Goal: Transaction & Acquisition: Purchase product/service

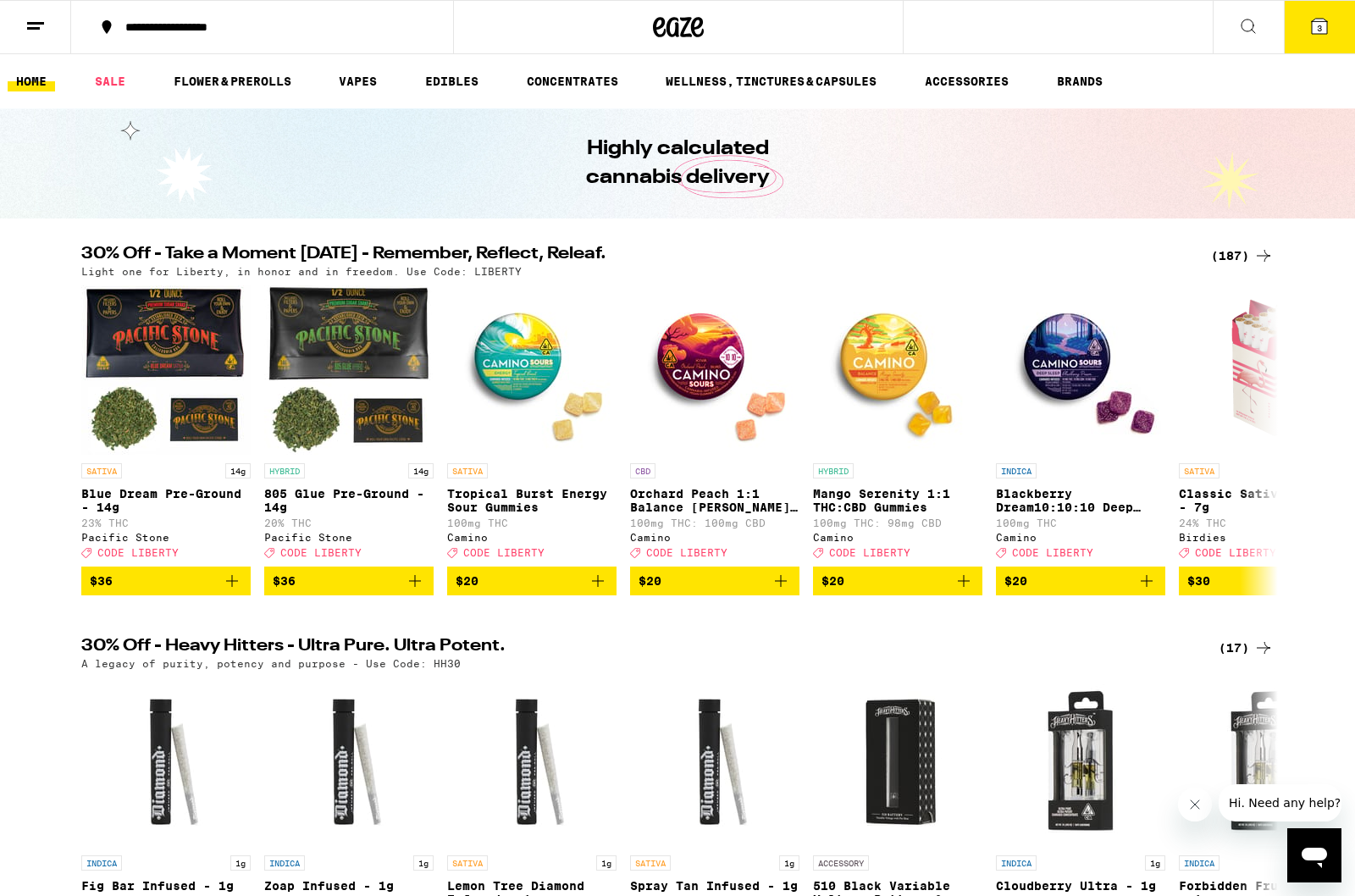
click at [1214, 45] on button at bounding box center [1248, 28] width 71 height 54
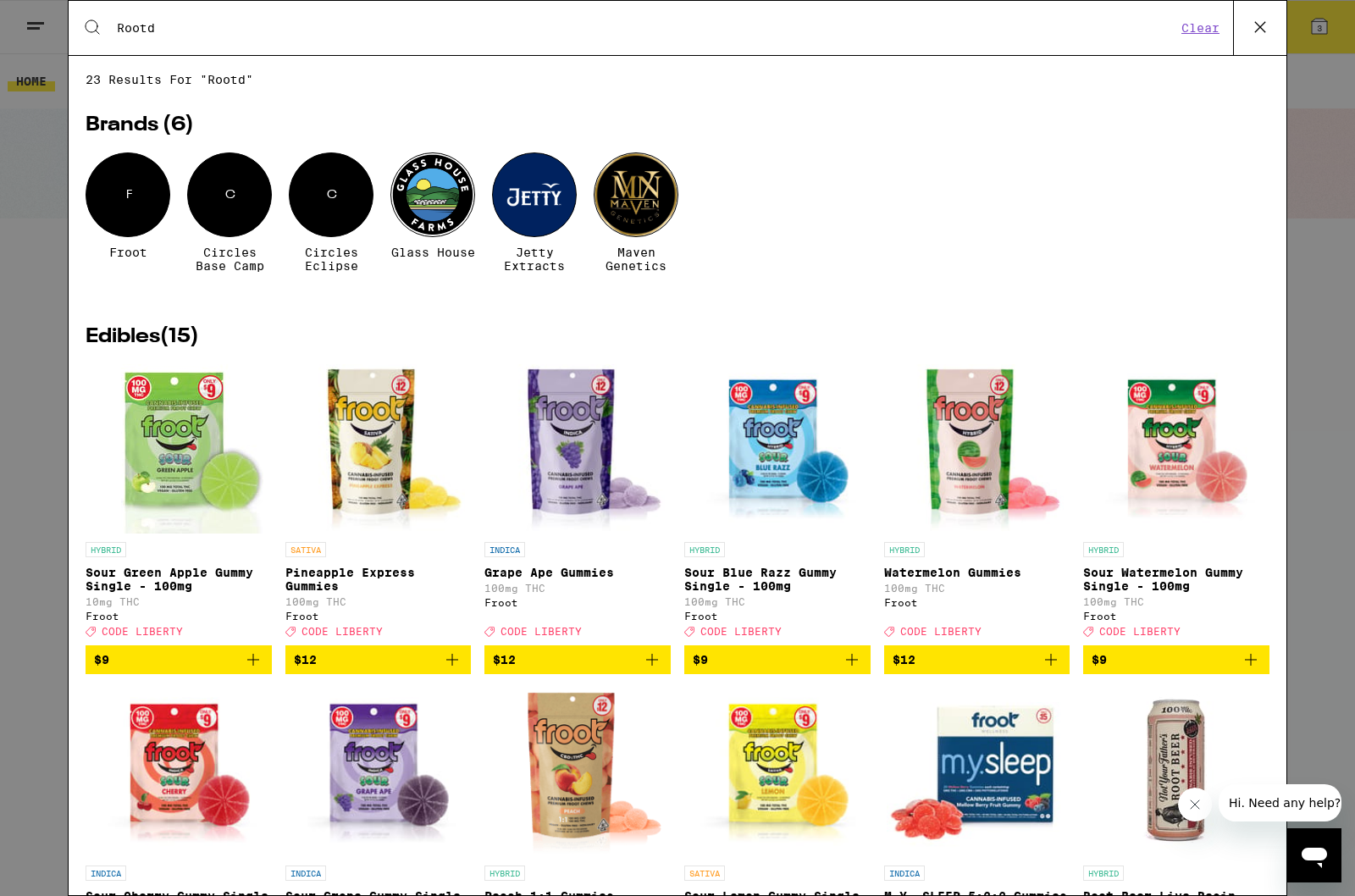
type input "Rootd"
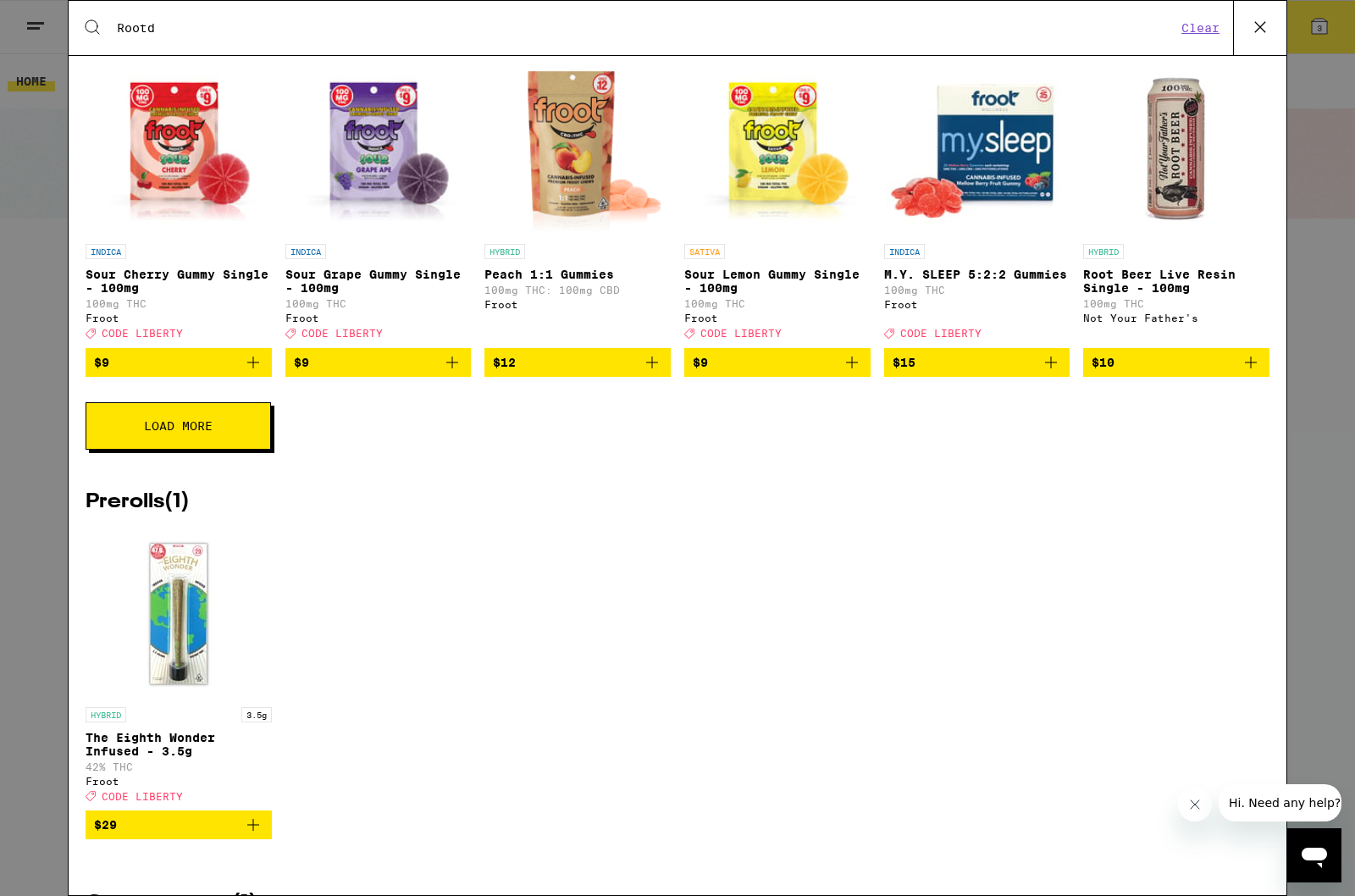
scroll to position [648, 0]
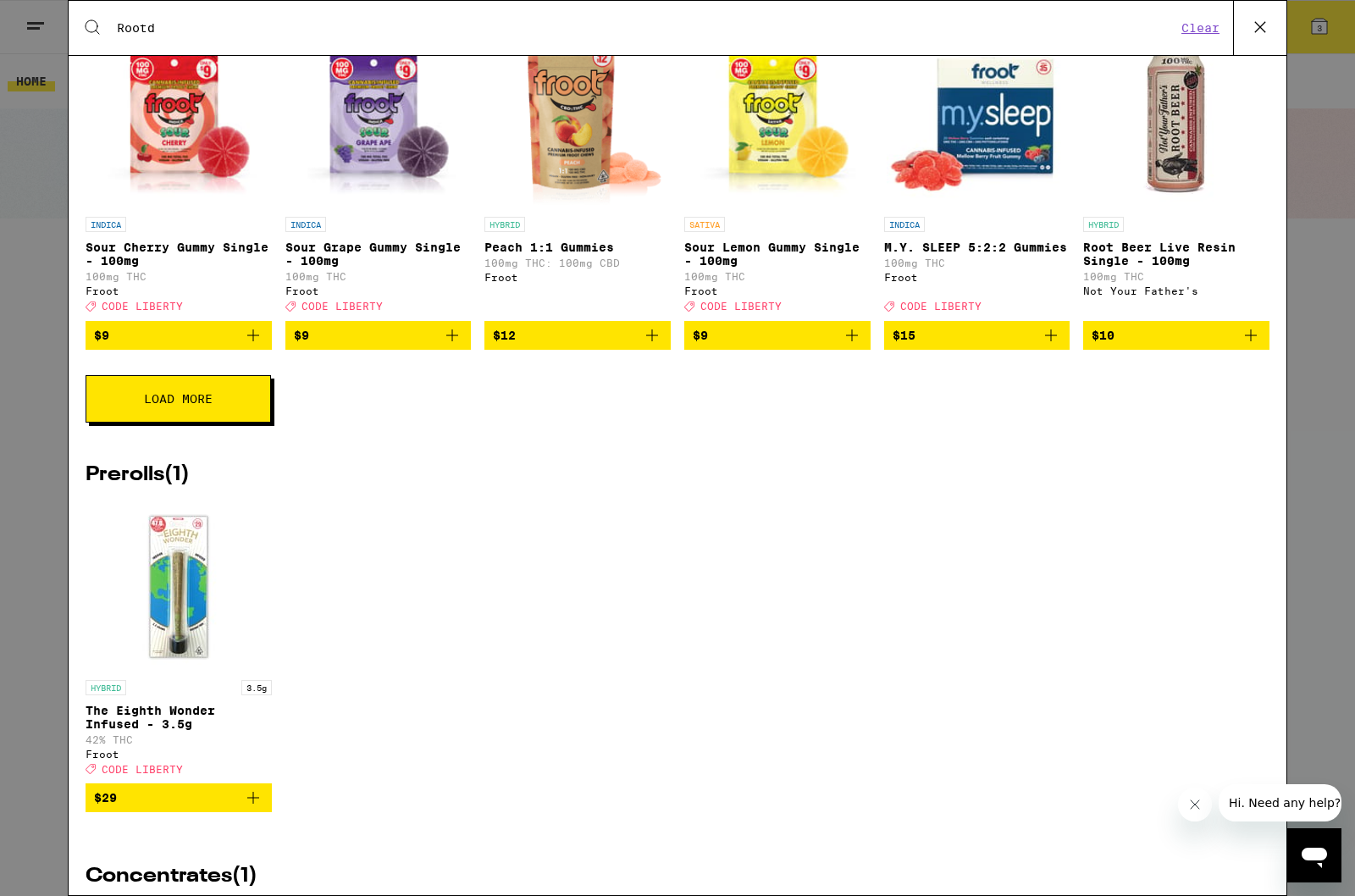
click at [215, 604] on img "Open page for The Eighth Wonder Infused - 3.5g from Froot" at bounding box center [178, 586] width 170 height 170
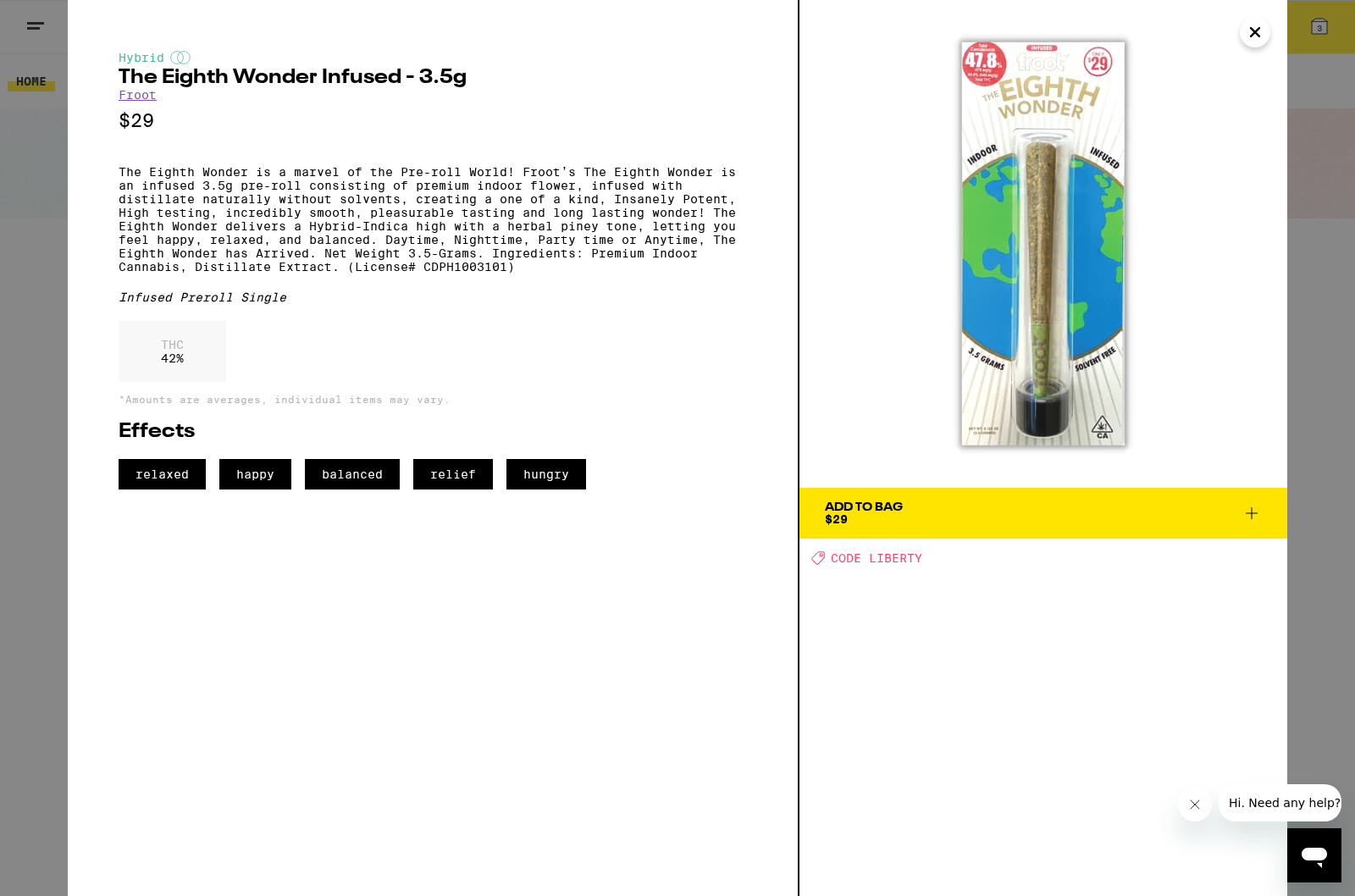
click at [845, 496] on button "Add To Bag $29" at bounding box center [1043, 512] width 487 height 51
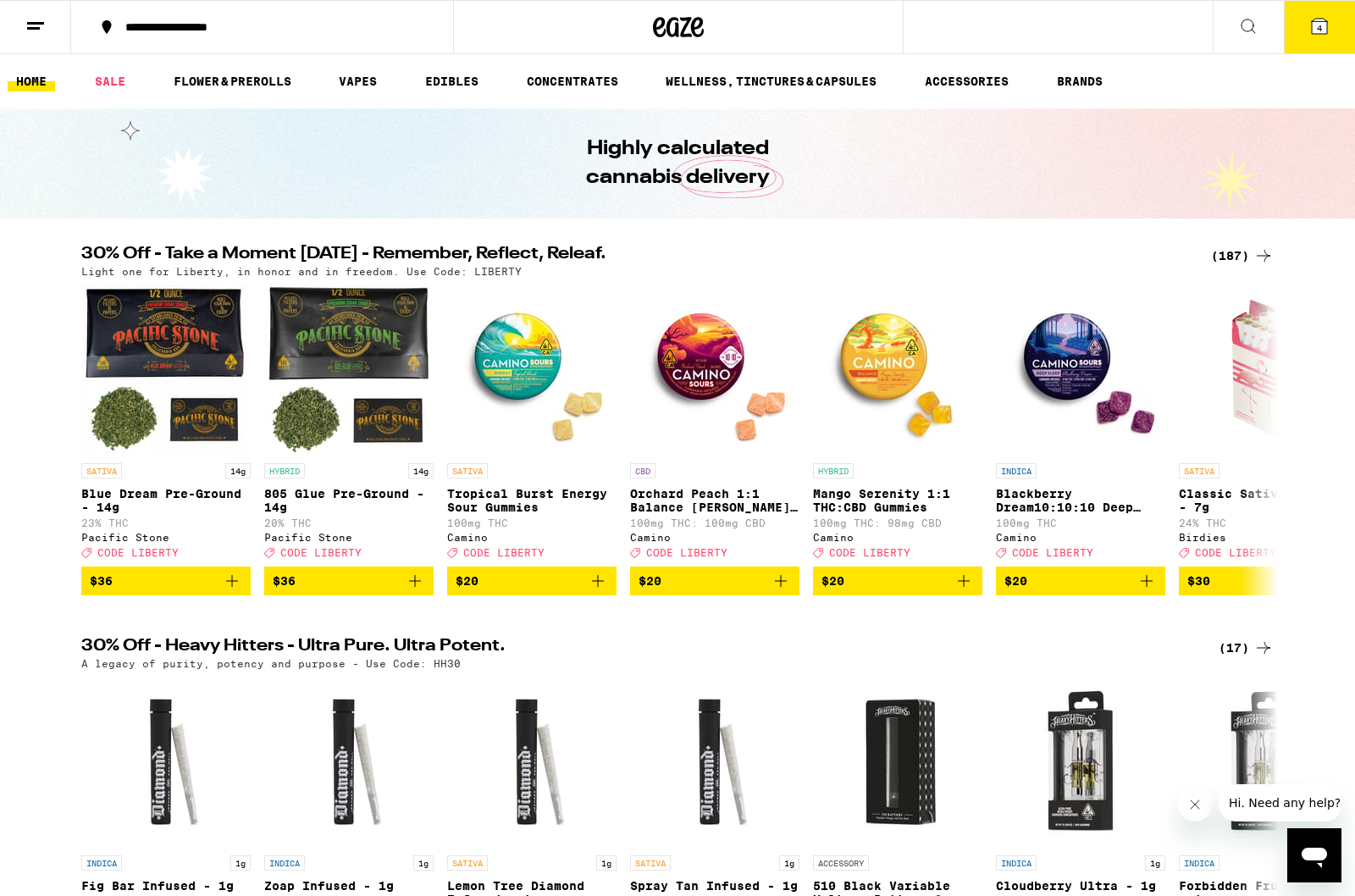
click at [255, 75] on link "FLOWER & PREROLLS" at bounding box center [232, 81] width 134 height 20
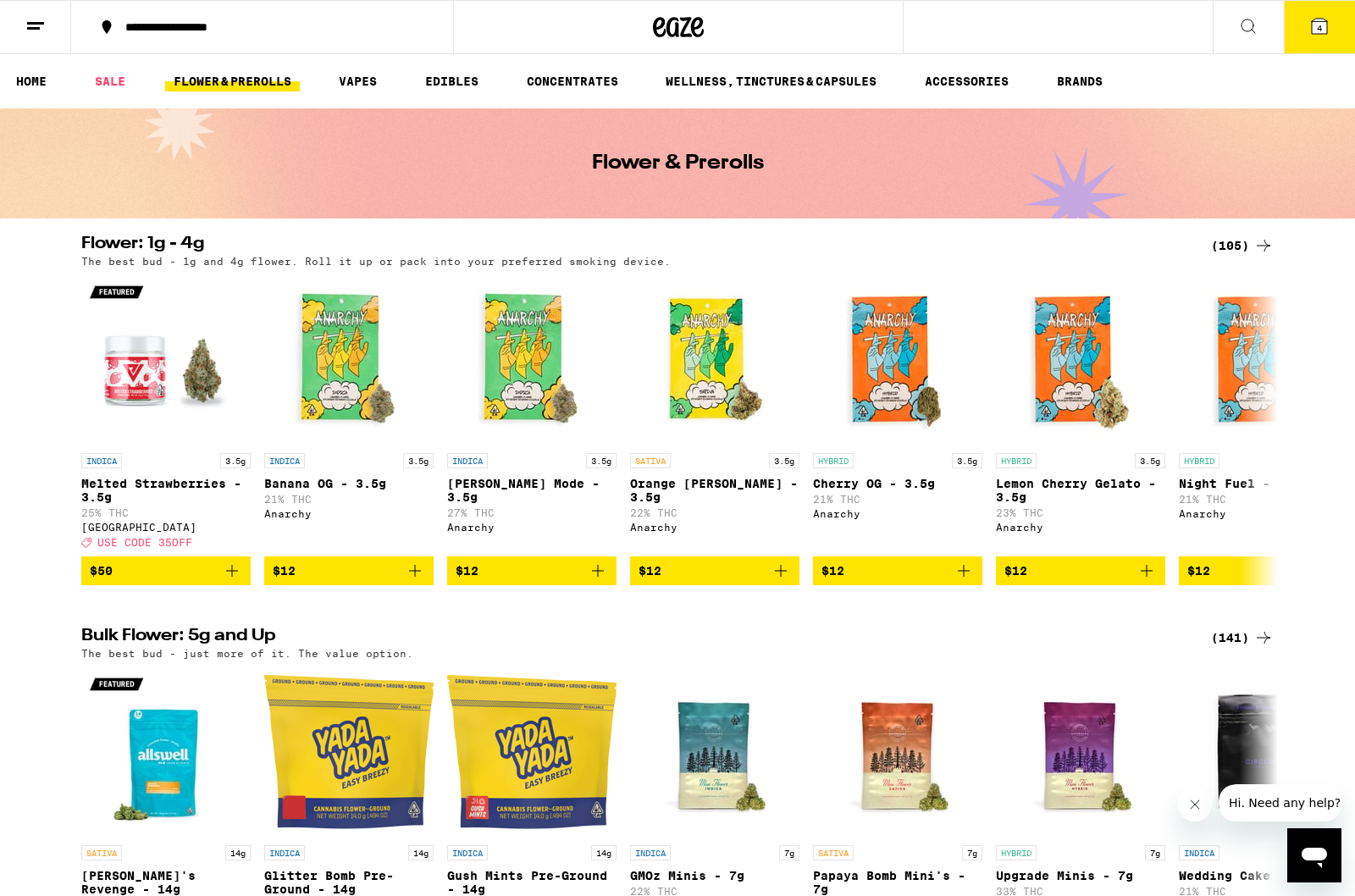
click at [1216, 648] on div "(141)" at bounding box center [1242, 637] width 62 height 20
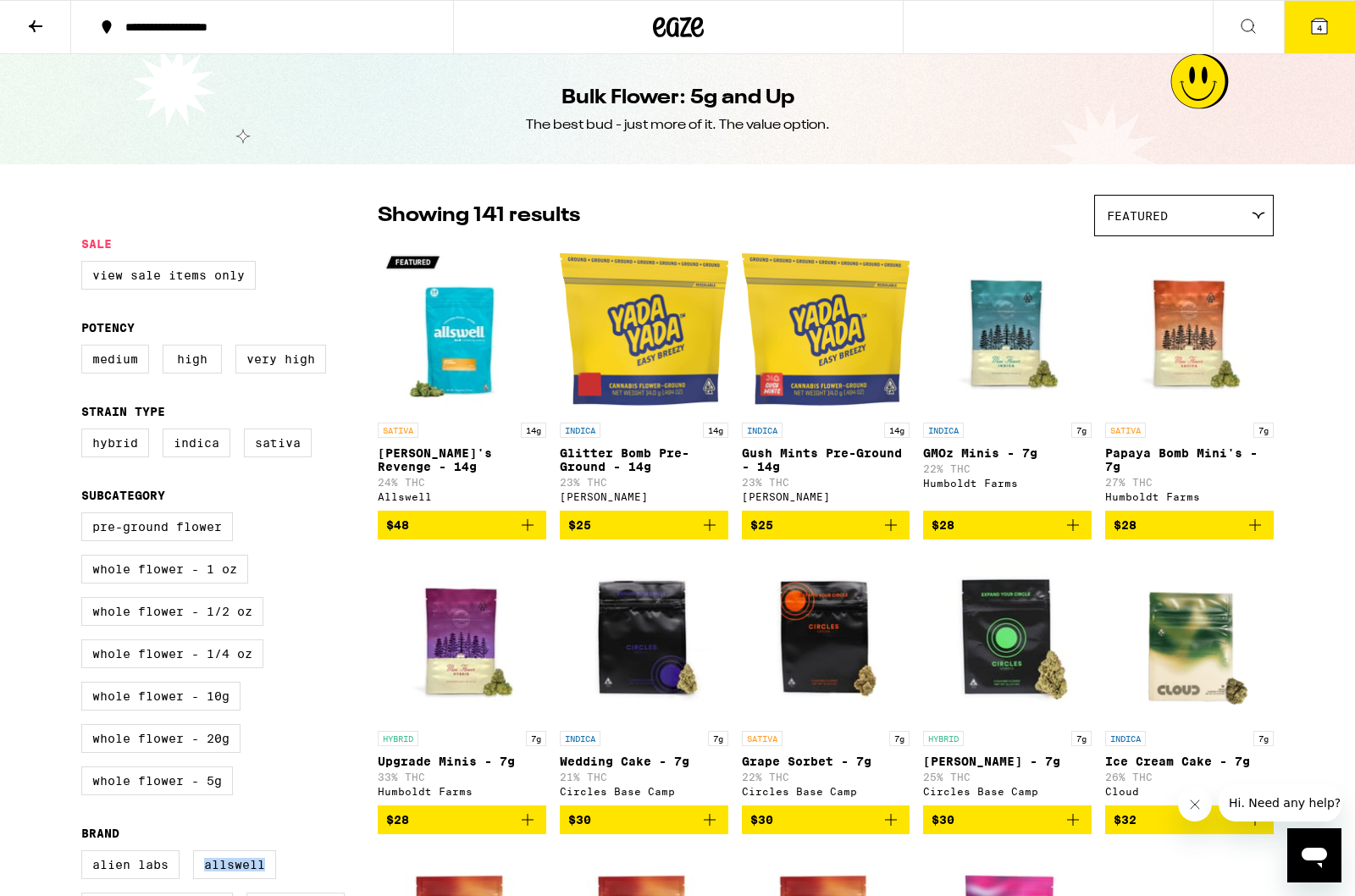
click at [199, 541] on label "Pre-ground Flower" at bounding box center [157, 527] width 152 height 29
click at [85, 515] on input "Pre-ground Flower" at bounding box center [84, 515] width 1 height 1
checkbox input "true"
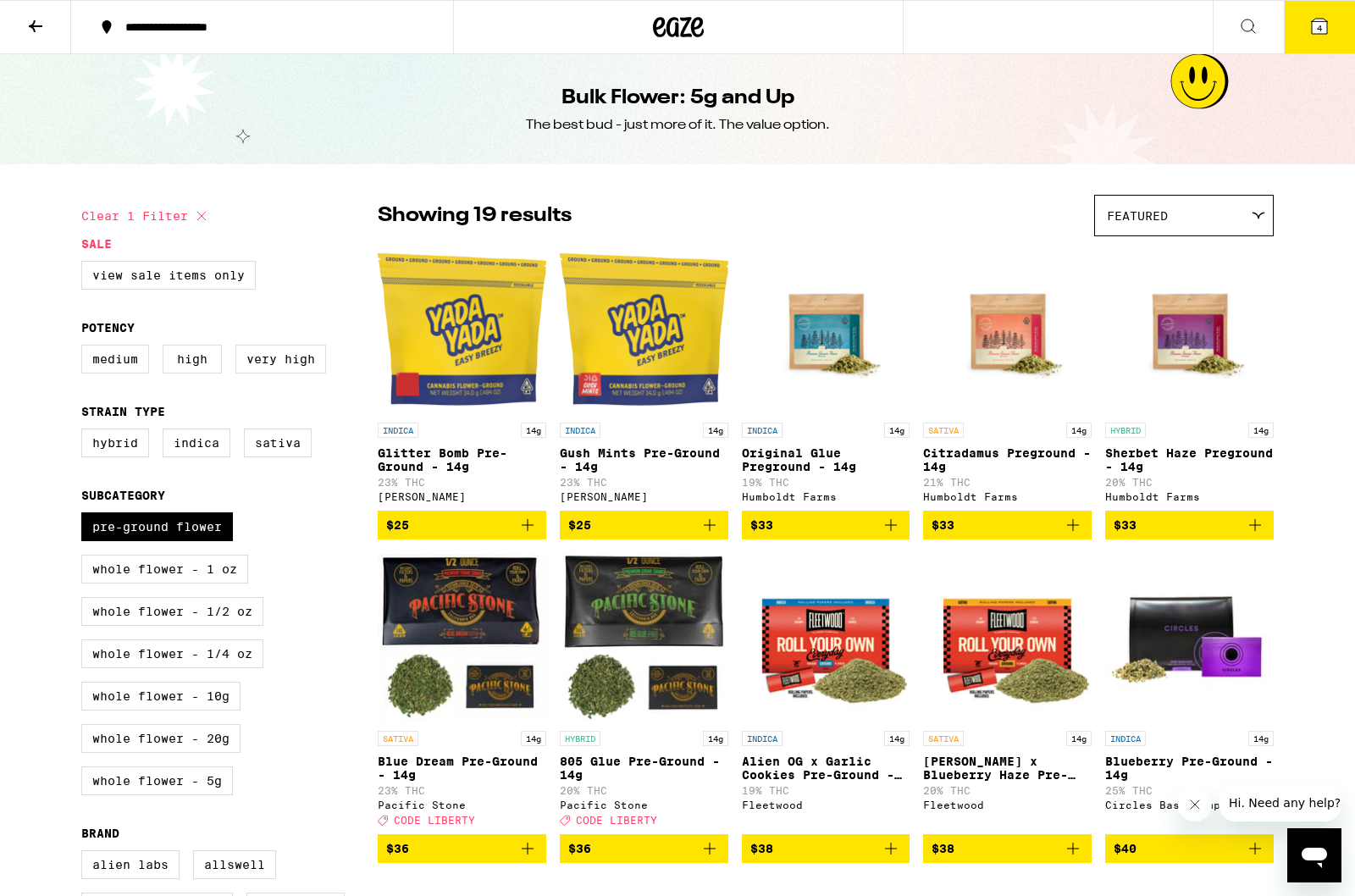
click at [1206, 201] on div "Featured" at bounding box center [1183, 215] width 178 height 39
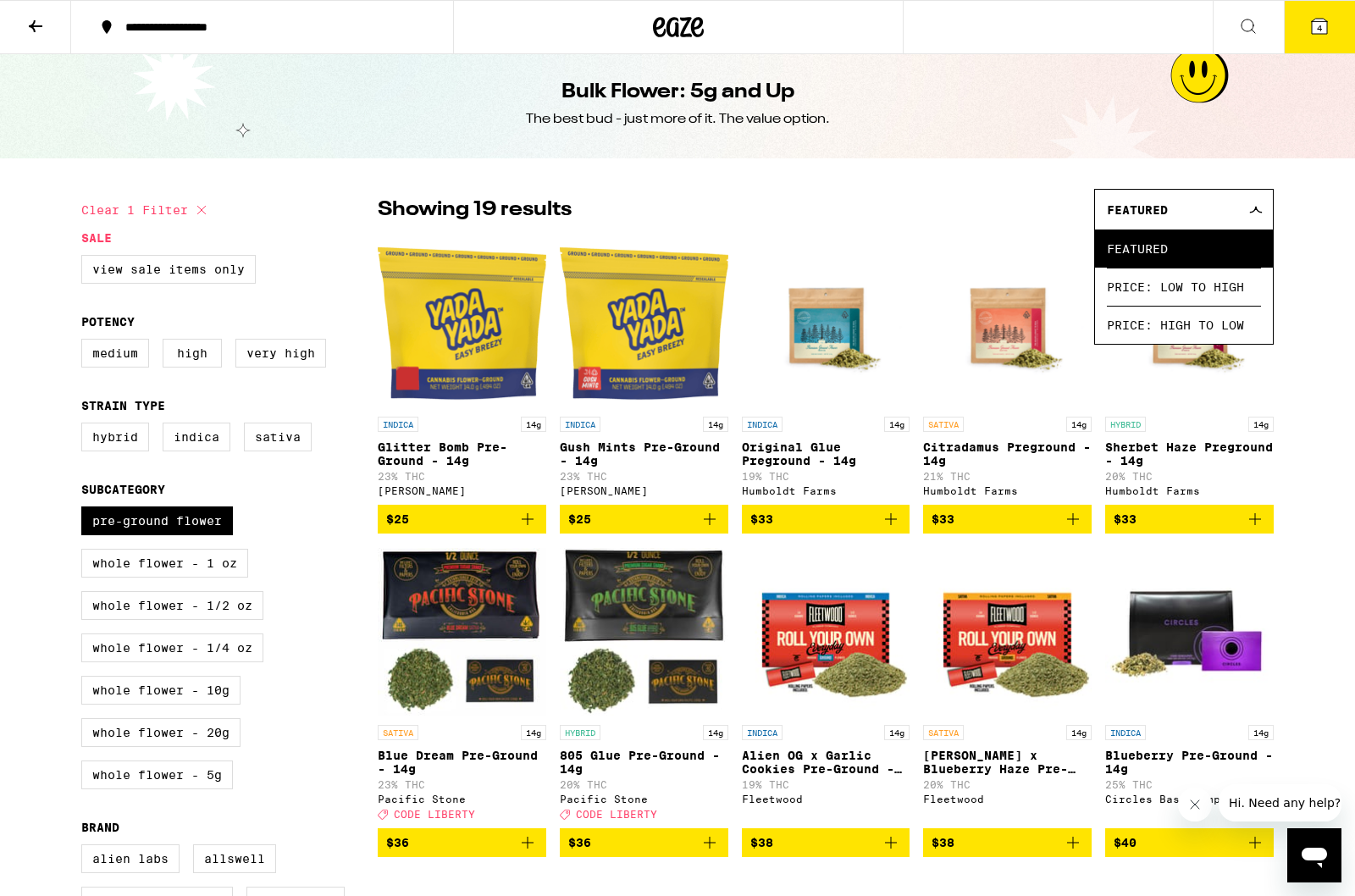
scroll to position [5, 0]
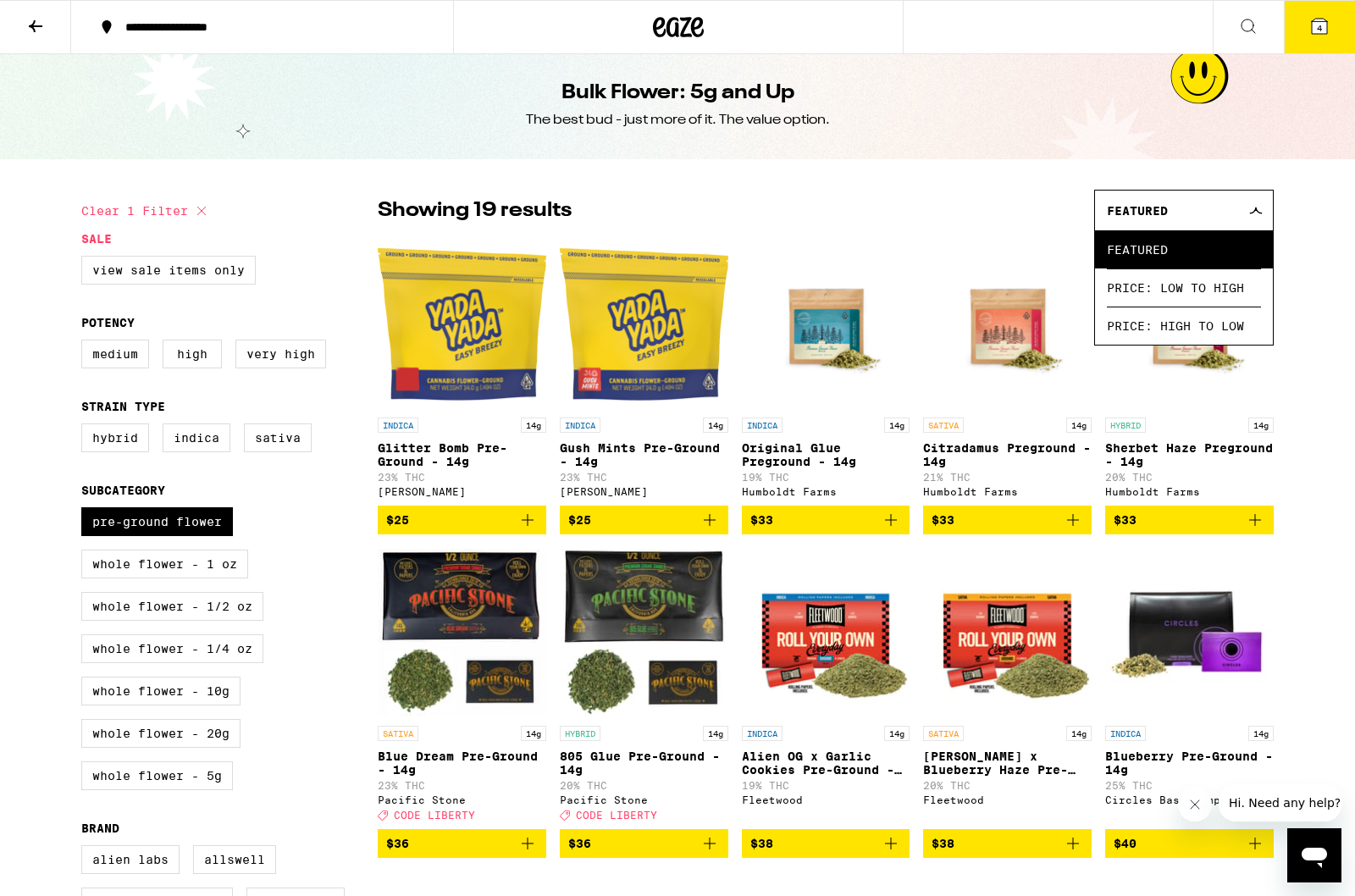
click at [179, 367] on label "High" at bounding box center [192, 354] width 59 height 29
click at [85, 342] on input "High" at bounding box center [84, 342] width 1 height 1
checkbox input "true"
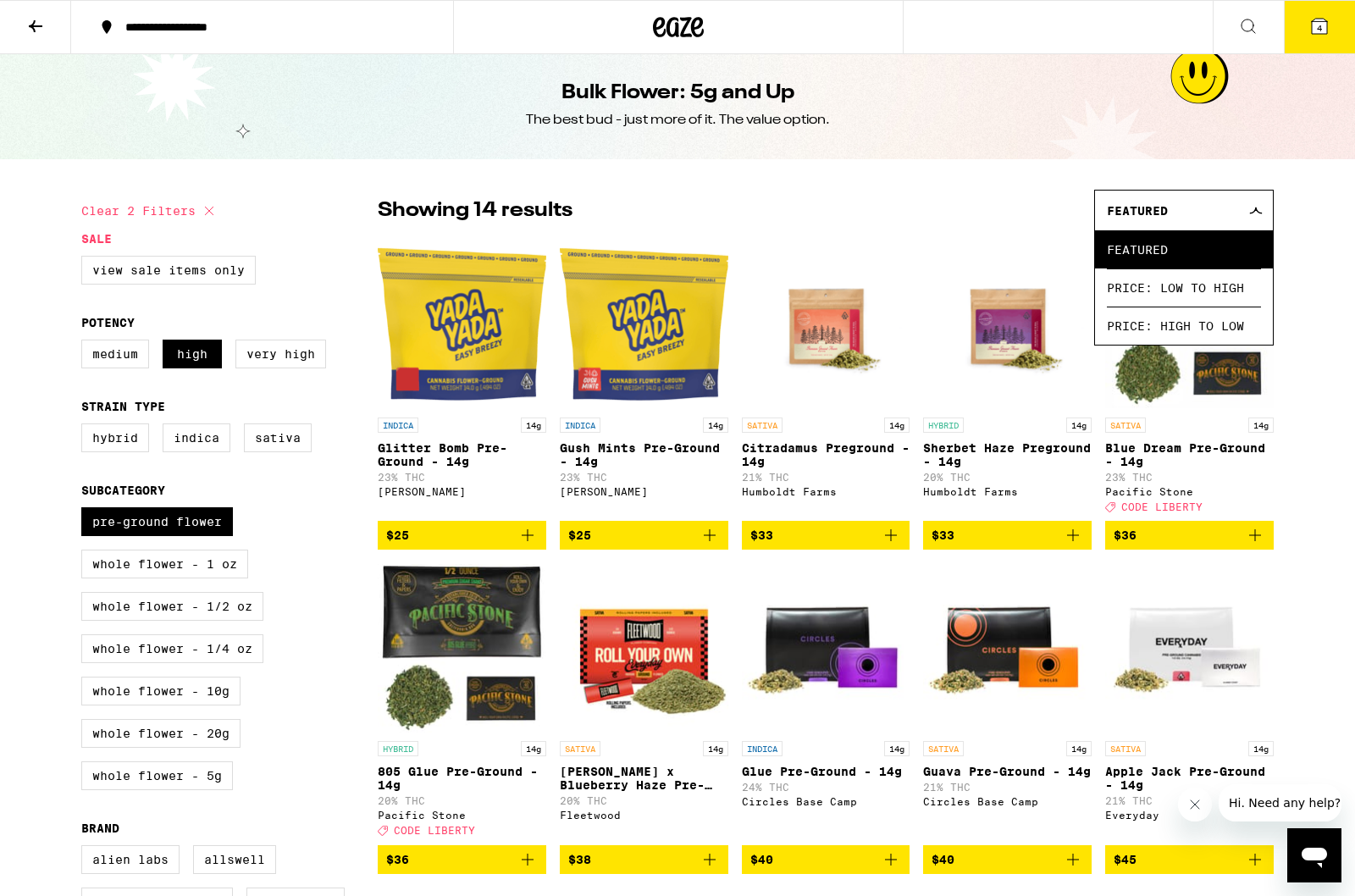
click at [283, 368] on label "Very High" at bounding box center [280, 354] width 90 height 29
click at [85, 342] on input "Very High" at bounding box center [84, 342] width 1 height 1
checkbox input "true"
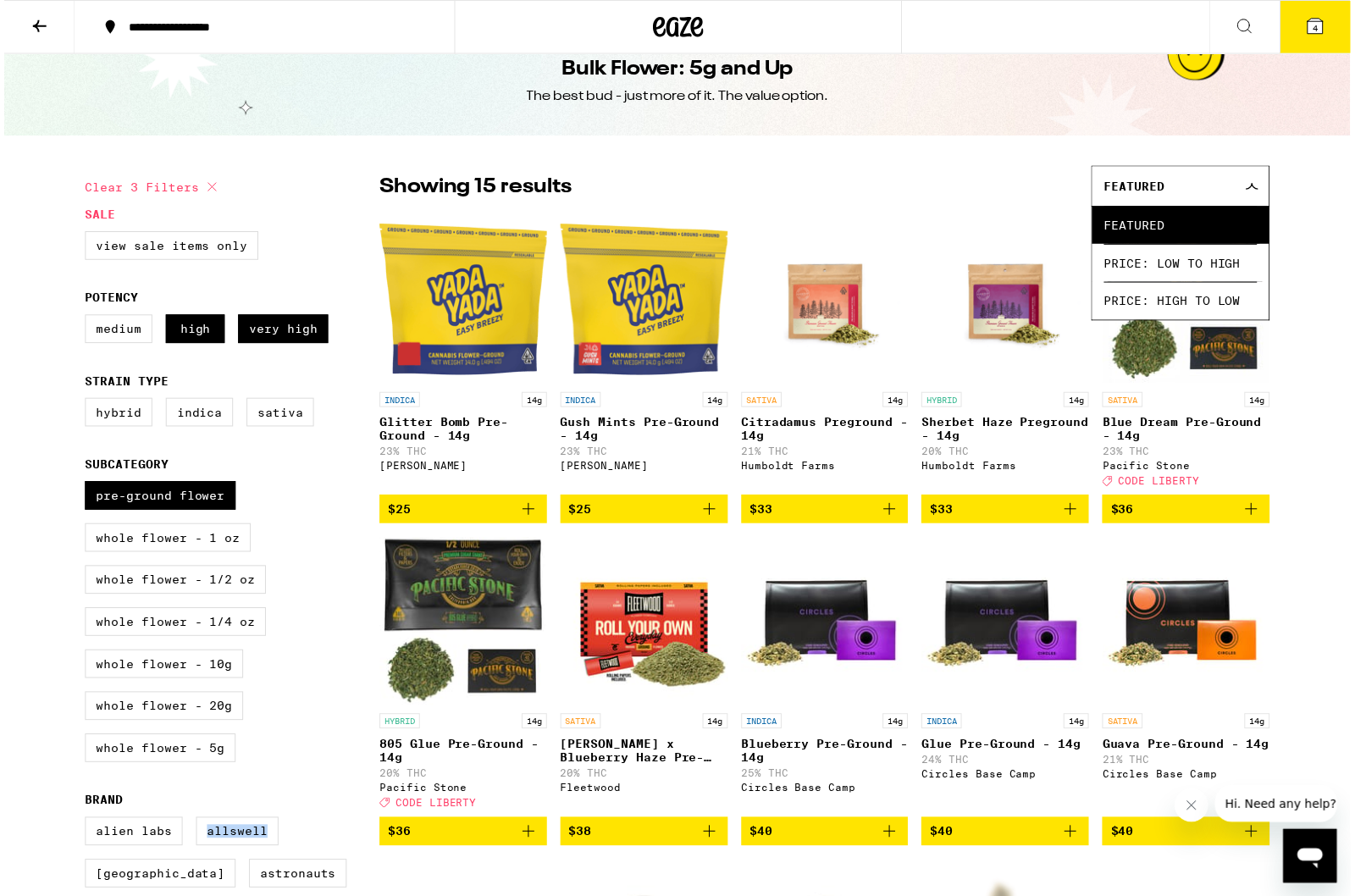
scroll to position [34, 0]
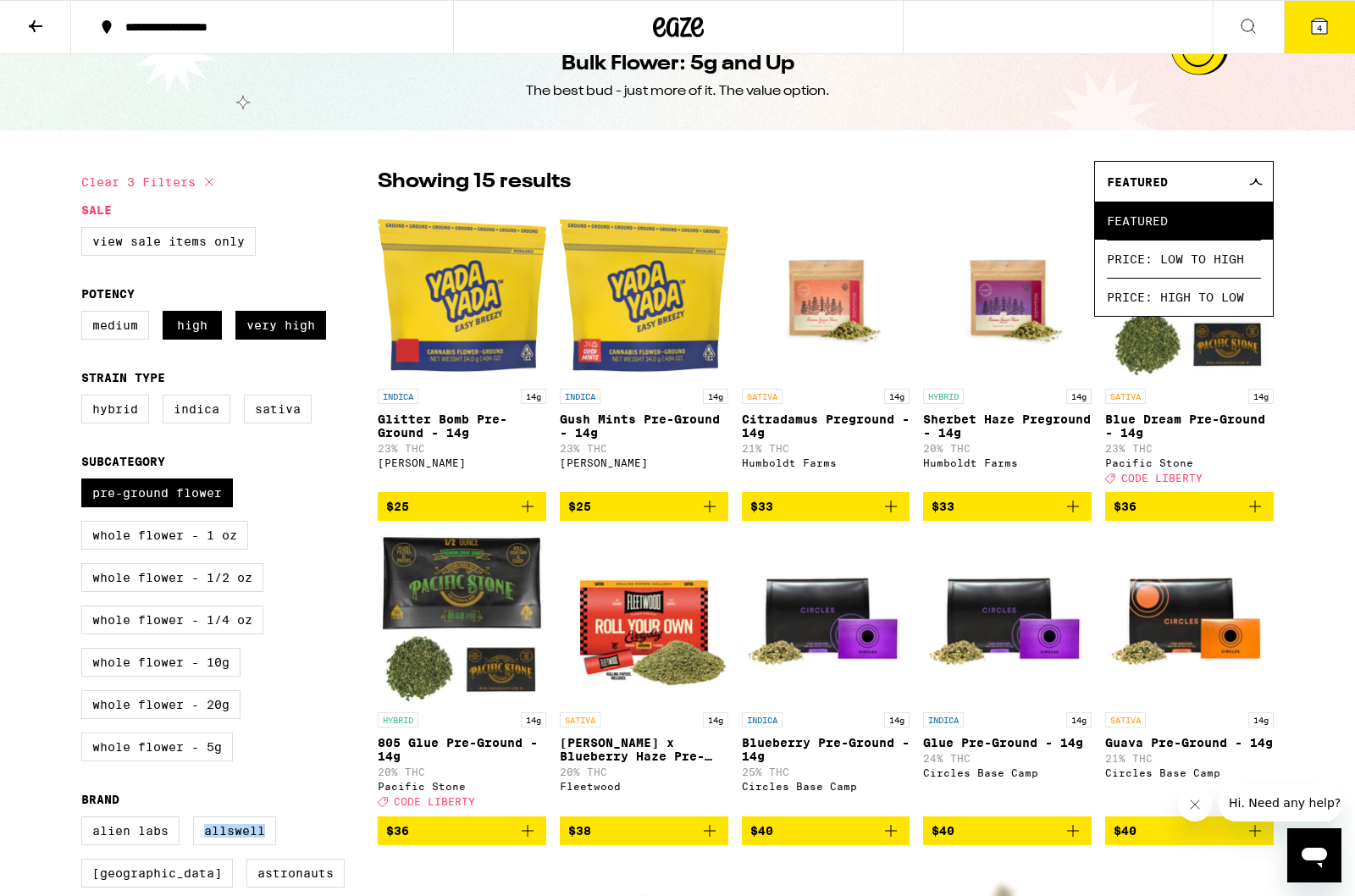
click at [102, 719] on label "Whole Flower - 20g" at bounding box center [161, 704] width 159 height 29
click at [85, 482] on input "Whole Flower - 20g" at bounding box center [84, 481] width 1 height 1
checkbox input "true"
click at [152, 493] on fieldset "Subcategory Pre-ground Flower Whole Flower - 1 oz Whole Flower - 1/2 oz Whole F…" at bounding box center [229, 615] width 297 height 320
click at [96, 507] on label "Pre-ground Flower" at bounding box center [157, 493] width 152 height 29
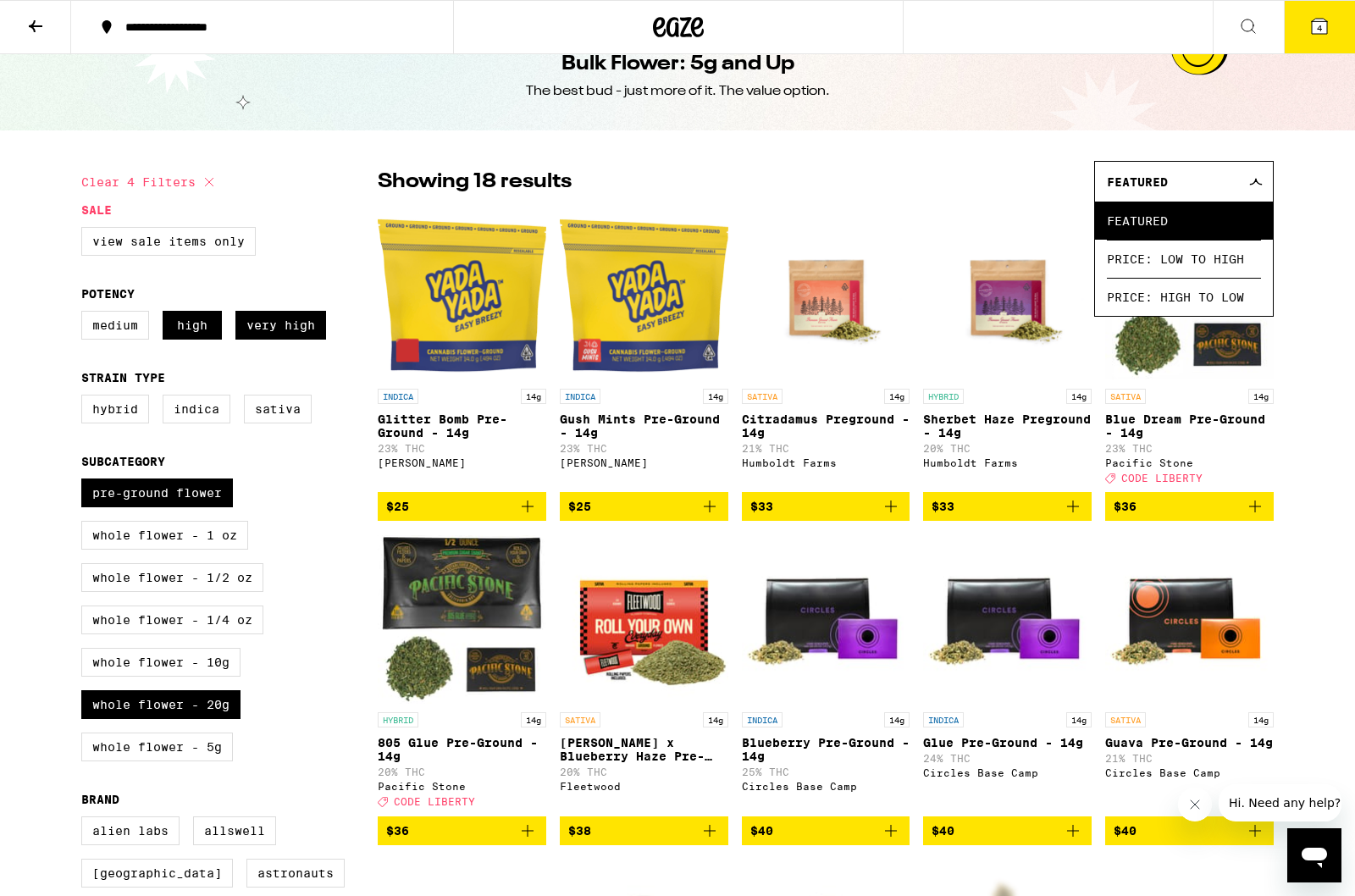
click at [85, 482] on input "Pre-ground Flower" at bounding box center [84, 481] width 1 height 1
checkbox input "false"
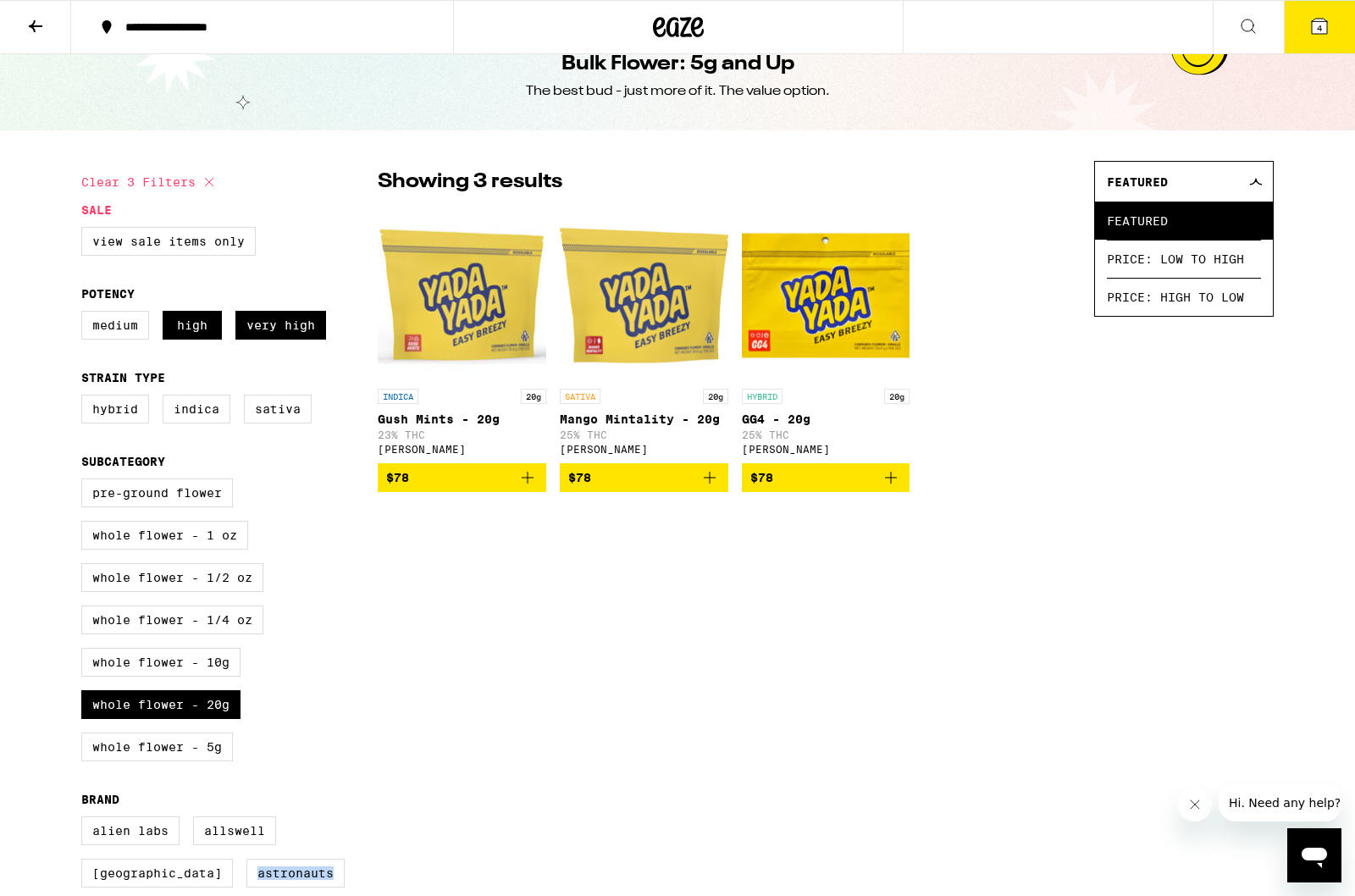
click at [152, 676] on label "Whole Flower - 10g" at bounding box center [161, 662] width 159 height 29
click at [85, 482] on input "Whole Flower - 10g" at bounding box center [84, 481] width 1 height 1
checkbox input "true"
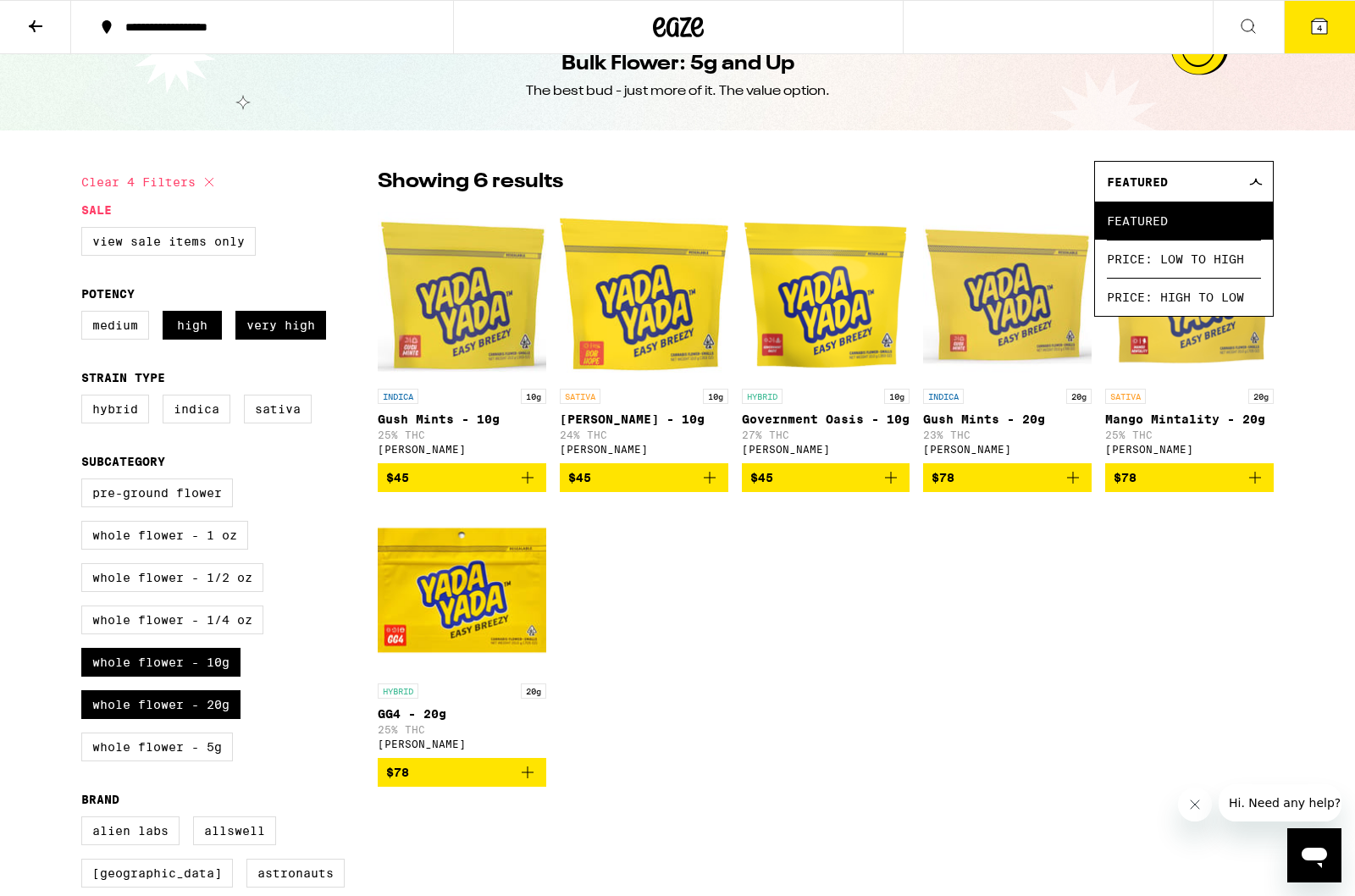
click at [212, 719] on label "Whole Flower - 20g" at bounding box center [161, 704] width 159 height 29
click at [85, 482] on input "Whole Flower - 20g" at bounding box center [84, 481] width 1 height 1
checkbox input "false"
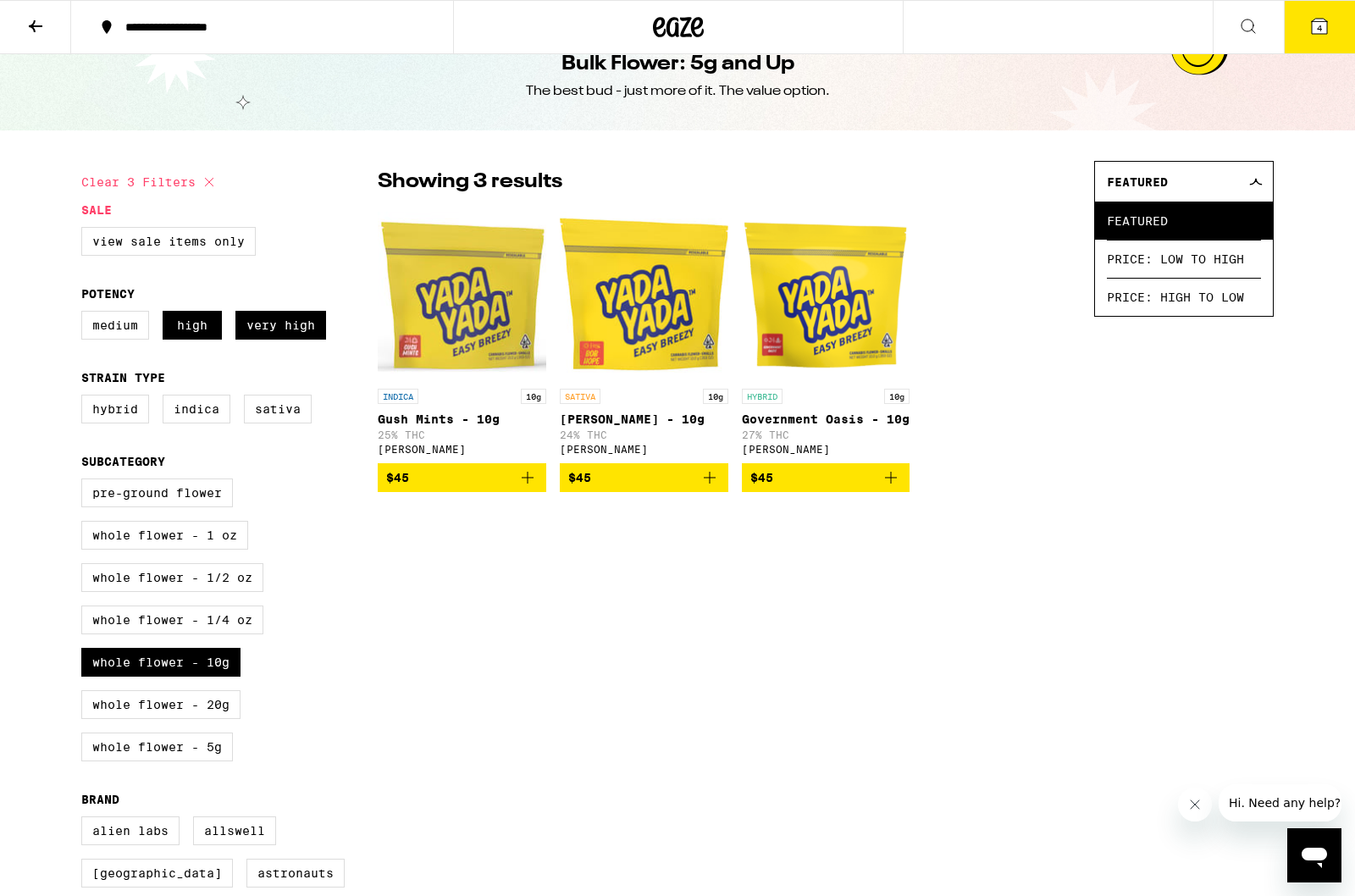
click at [168, 676] on label "Whole Flower - 10g" at bounding box center [161, 662] width 159 height 29
click at [85, 482] on input "Whole Flower - 10g" at bounding box center [84, 481] width 1 height 1
checkbox input "false"
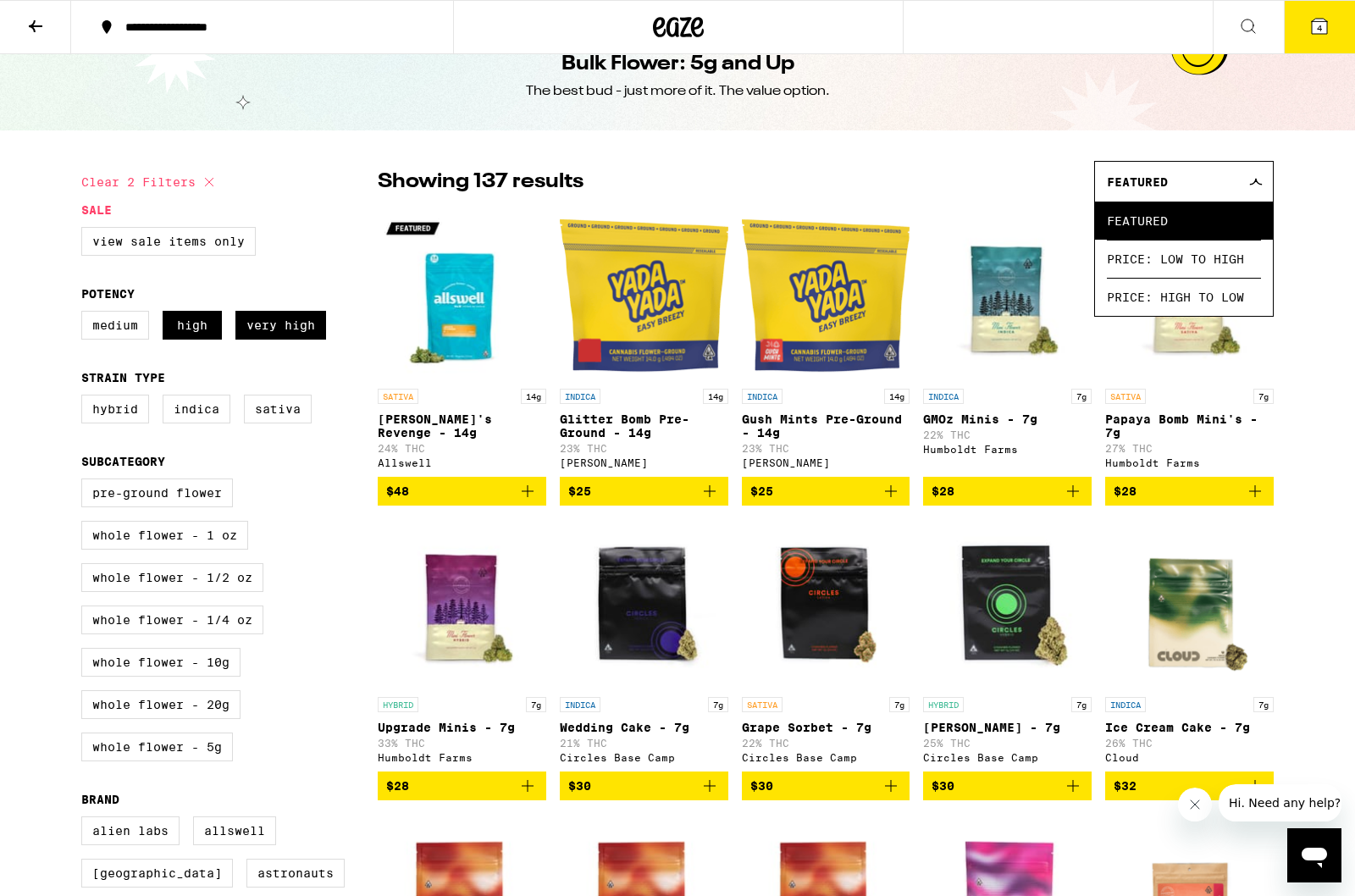
click at [155, 631] on label "Whole Flower - 1/4 oz" at bounding box center [173, 620] width 182 height 29
click at [85, 482] on input "Whole Flower - 1/4 oz" at bounding box center [84, 481] width 1 height 1
checkbox input "true"
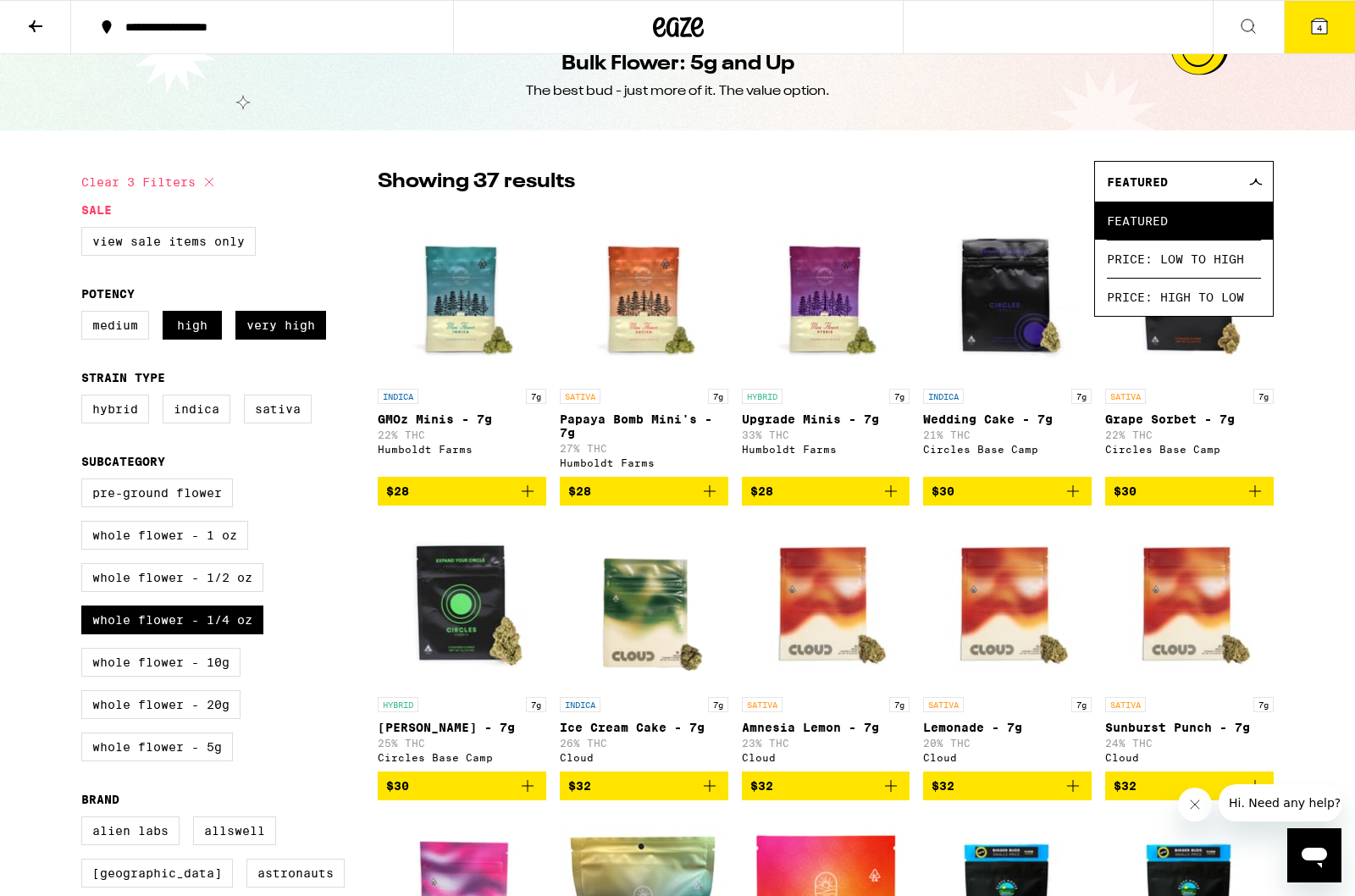
click at [132, 719] on label "Whole Flower - 20g" at bounding box center [161, 704] width 159 height 29
click at [85, 482] on input "Whole Flower - 20g" at bounding box center [84, 481] width 1 height 1
checkbox input "true"
click at [164, 631] on label "Whole Flower - 1/4 oz" at bounding box center [173, 620] width 182 height 29
click at [85, 482] on input "Whole Flower - 1/4 oz" at bounding box center [84, 481] width 1 height 1
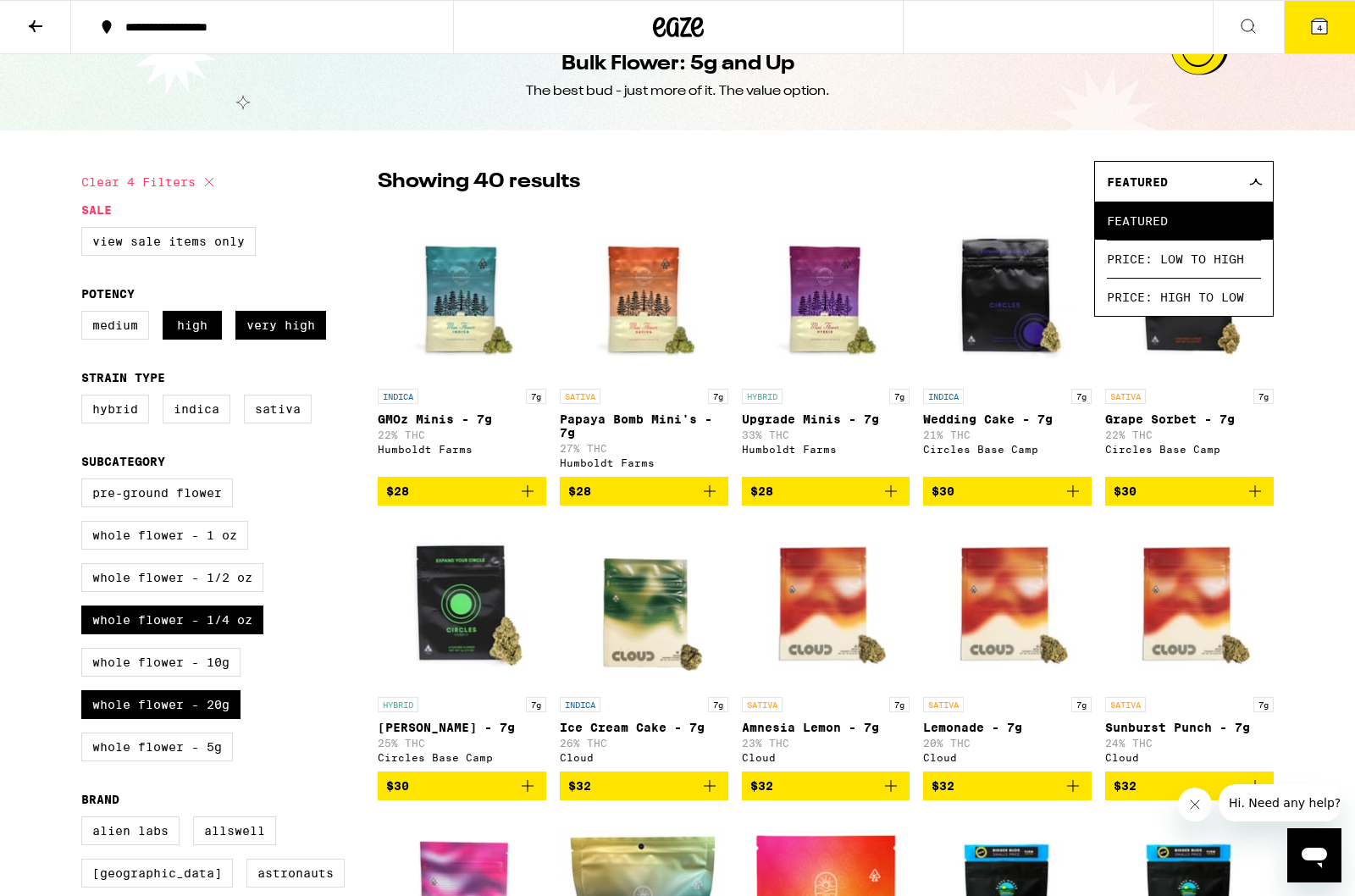
checkbox input "false"
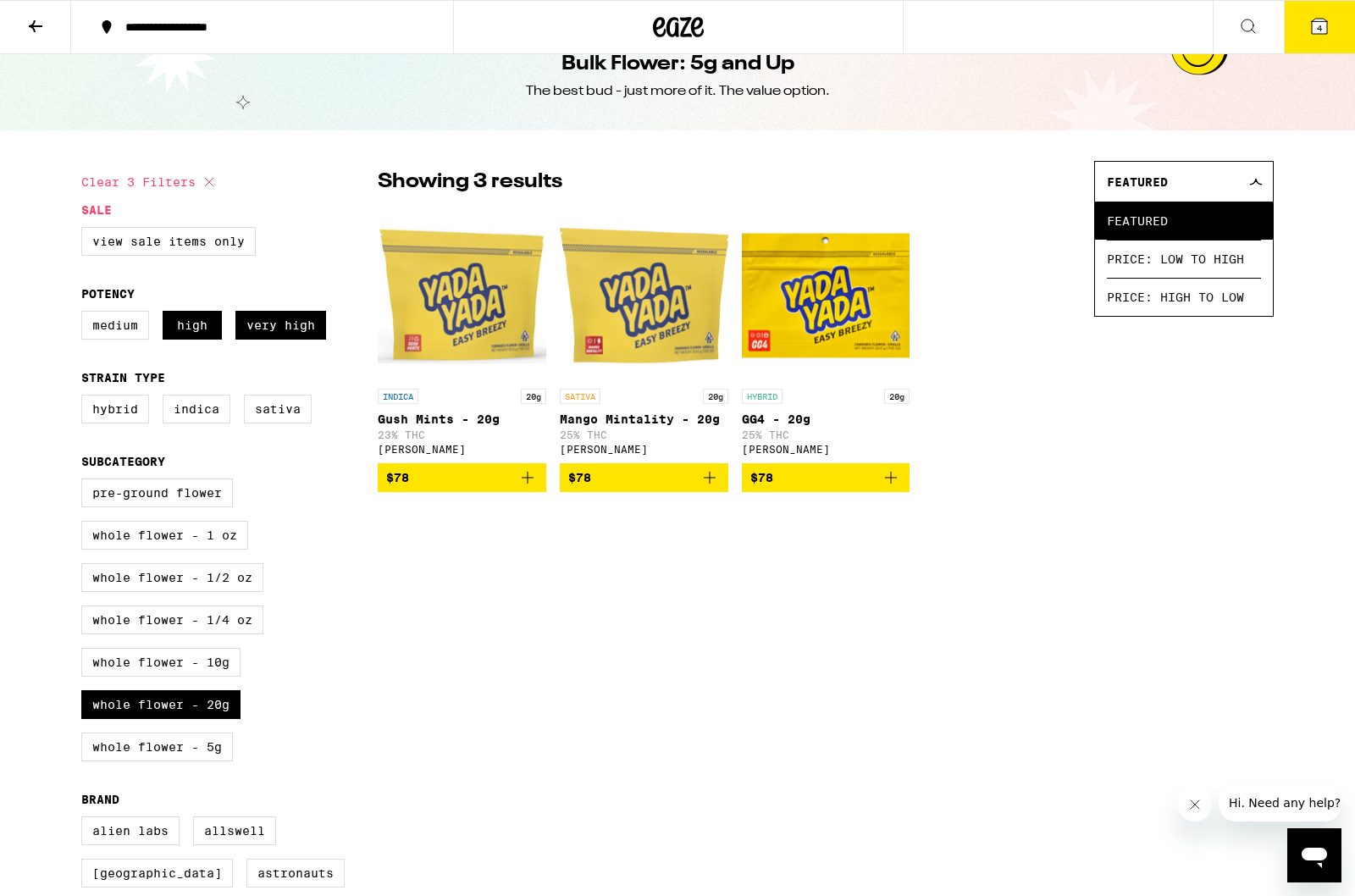
click at [179, 676] on label "Whole Flower - 10g" at bounding box center [161, 662] width 159 height 29
click at [85, 482] on input "Whole Flower - 10g" at bounding box center [84, 481] width 1 height 1
checkbox input "true"
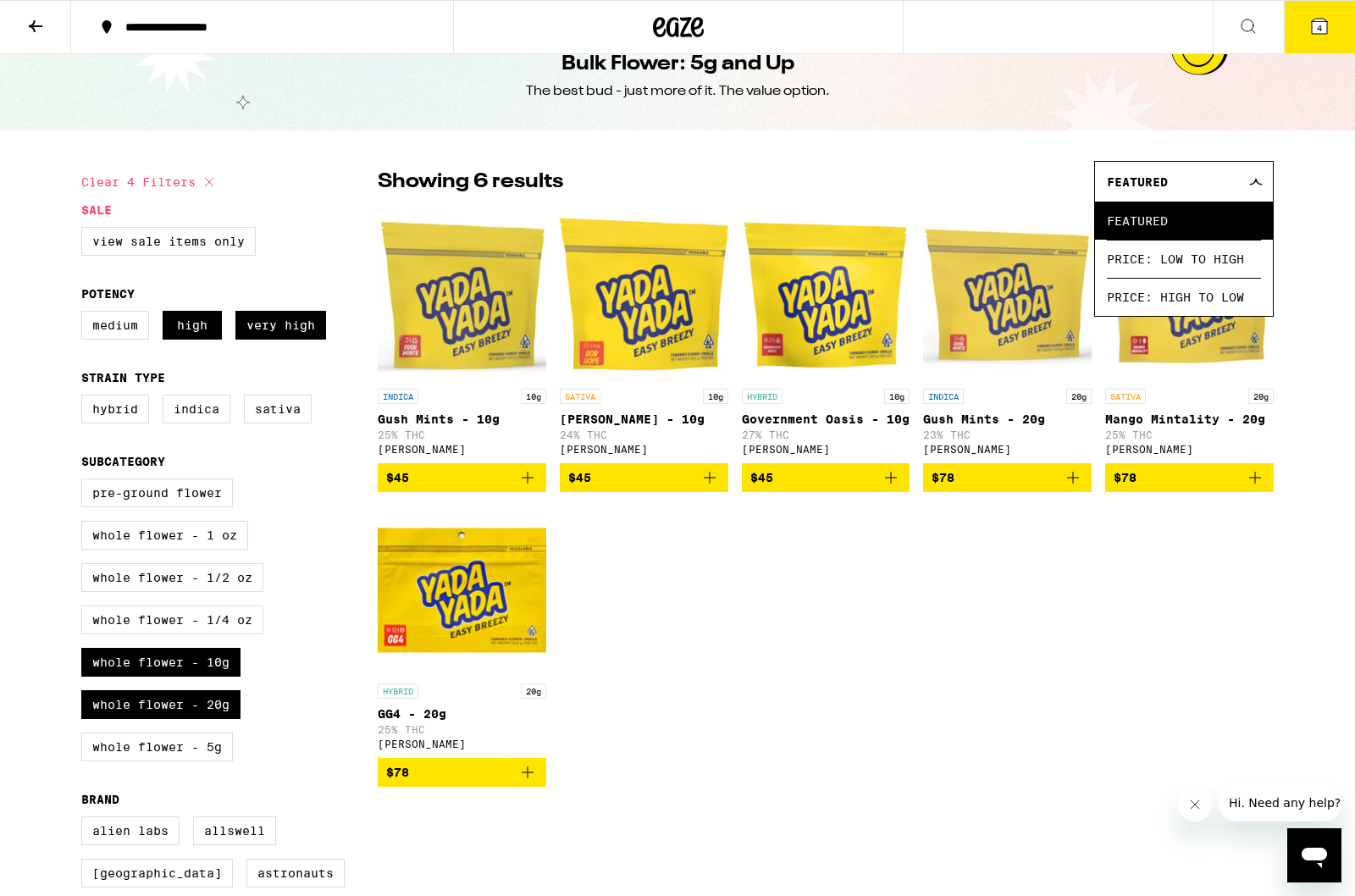
click at [127, 719] on label "Whole Flower - 20g" at bounding box center [161, 704] width 159 height 29
click at [85, 482] on input "Whole Flower - 20g" at bounding box center [84, 481] width 1 height 1
checkbox input "false"
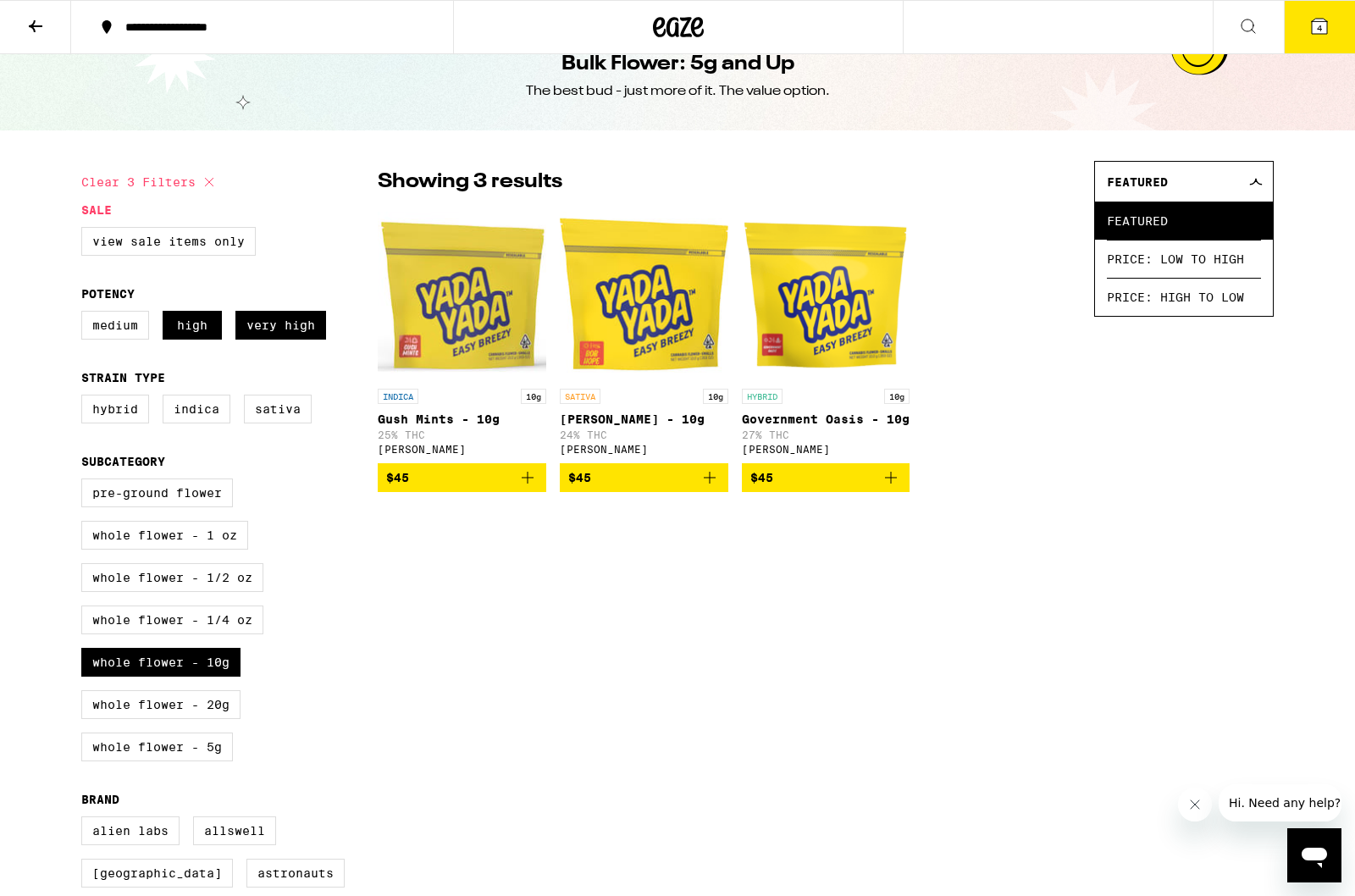
click at [159, 634] on label "Whole Flower - 1/4 oz" at bounding box center [173, 620] width 182 height 29
click at [85, 482] on input "Whole Flower - 1/4 oz" at bounding box center [84, 481] width 1 height 1
checkbox input "true"
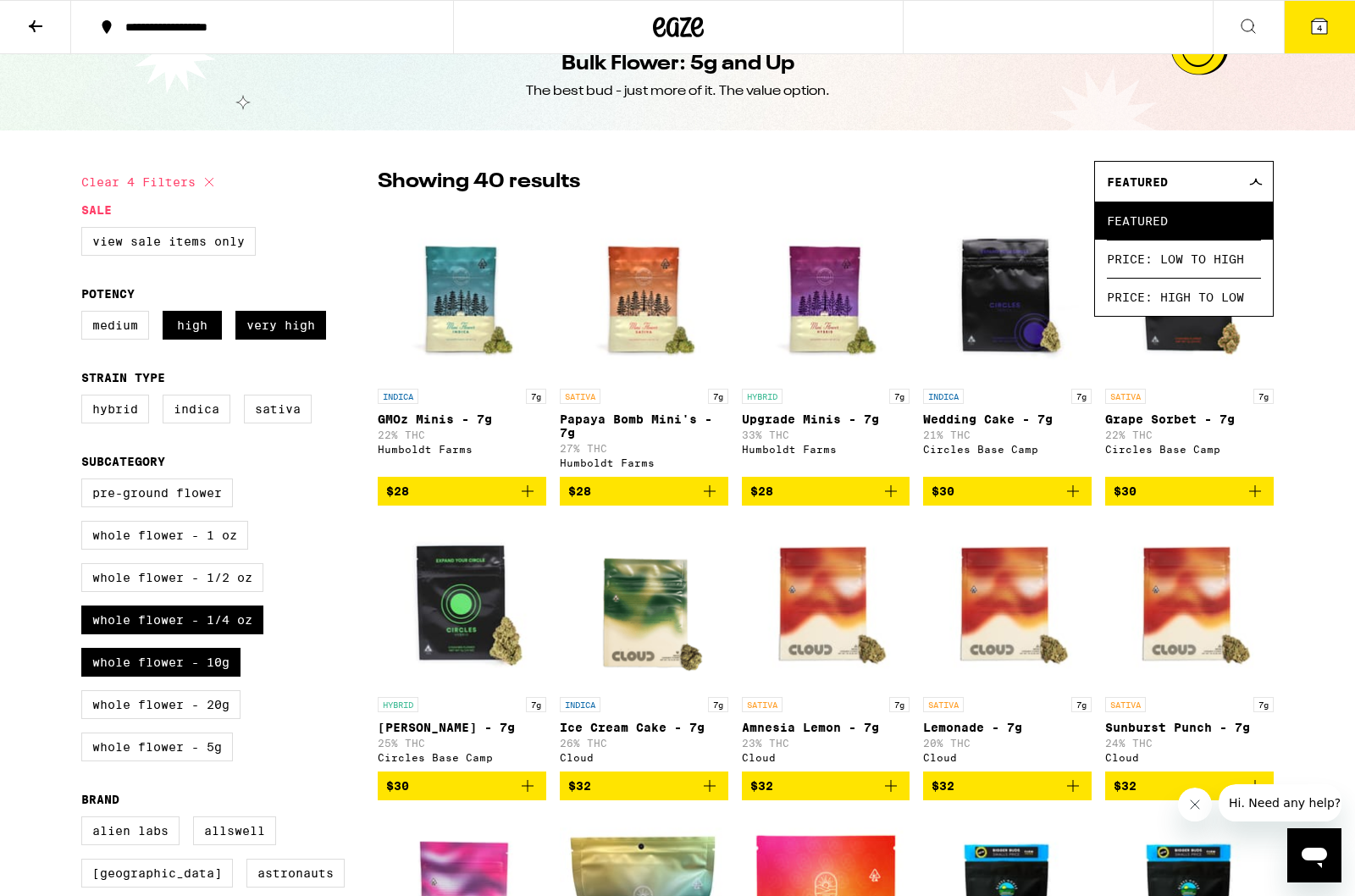
click at [155, 676] on label "Whole Flower - 10g" at bounding box center [161, 662] width 159 height 29
click at [85, 482] on input "Whole Flower - 10g" at bounding box center [84, 481] width 1 height 1
checkbox input "false"
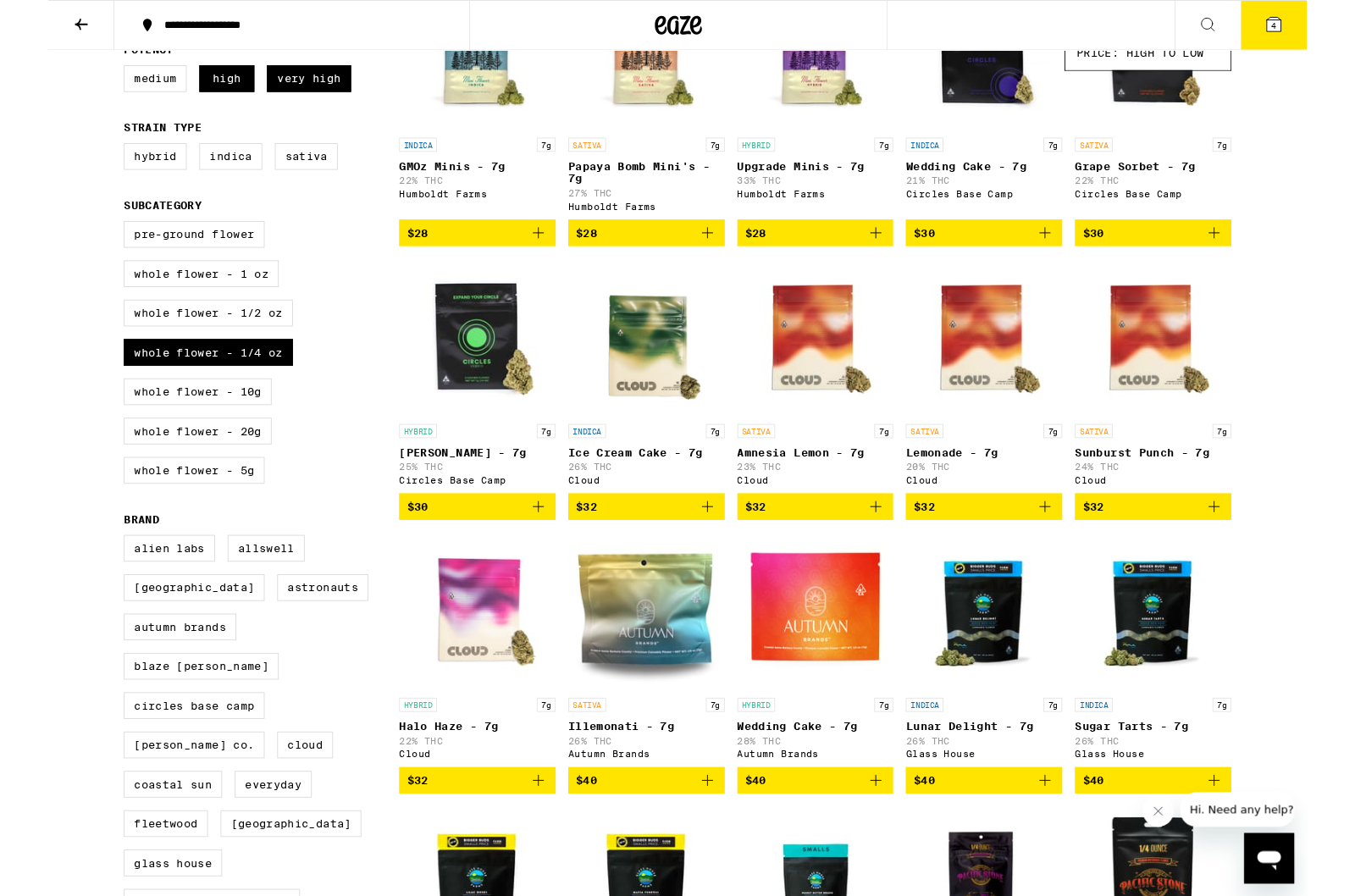
scroll to position [268, 0]
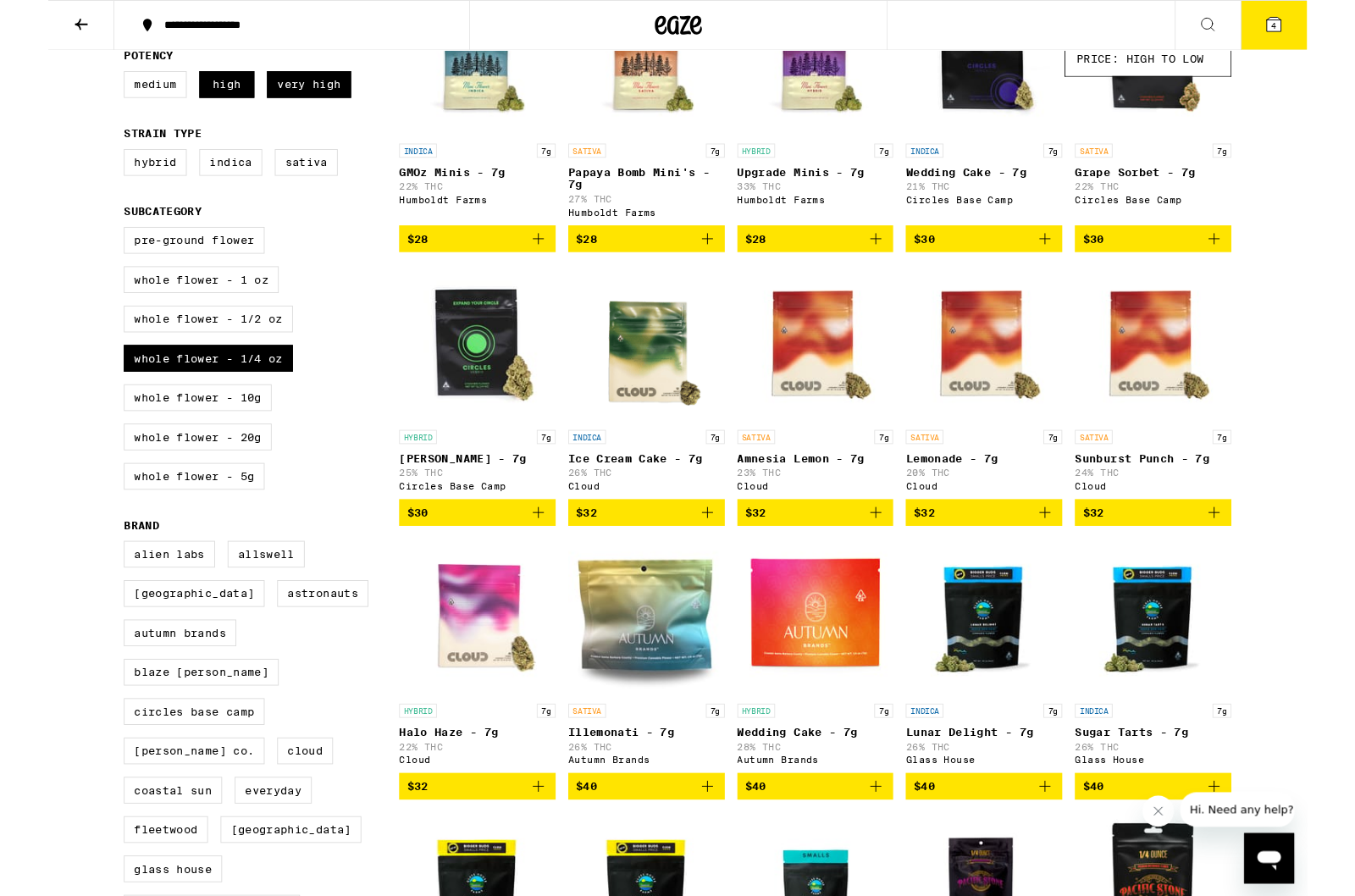
click at [147, 485] on label "Whole Flower - 20g" at bounding box center [161, 471] width 159 height 29
click at [85, 248] on input "Whole Flower - 20g" at bounding box center [84, 248] width 1 height 1
checkbox input "true"
click at [90, 528] on label "Whole Flower - 5g" at bounding box center [157, 513] width 152 height 29
click at [85, 248] on input "Whole Flower - 5g" at bounding box center [84, 248] width 1 height 1
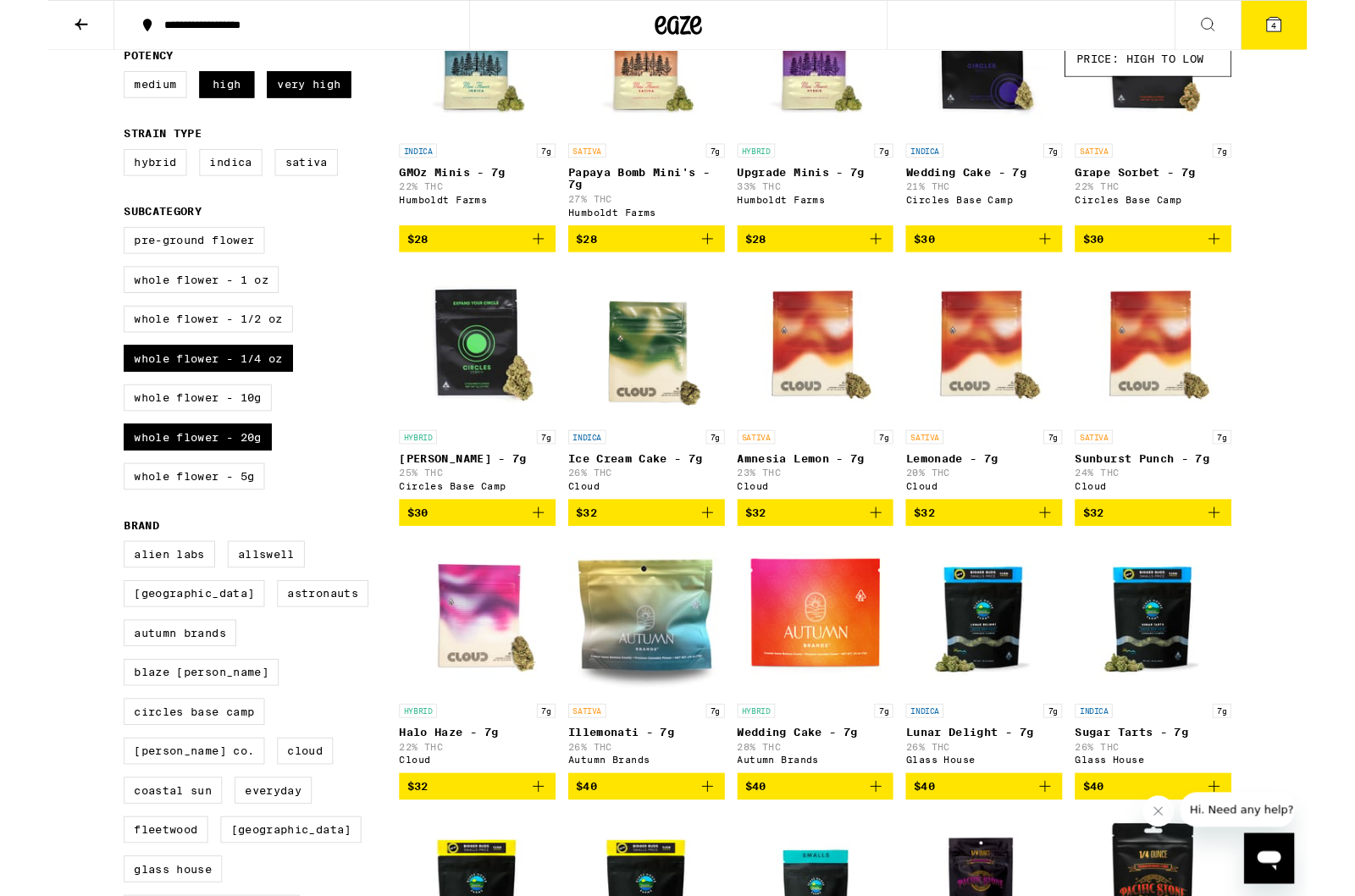
checkbox input "true"
click at [116, 443] on label "Whole Flower - 10g" at bounding box center [161, 429] width 159 height 29
click at [85, 248] on input "Whole Flower - 10g" at bounding box center [84, 248] width 1 height 1
checkbox input "true"
click at [123, 485] on label "Whole Flower - 20g" at bounding box center [161, 471] width 159 height 29
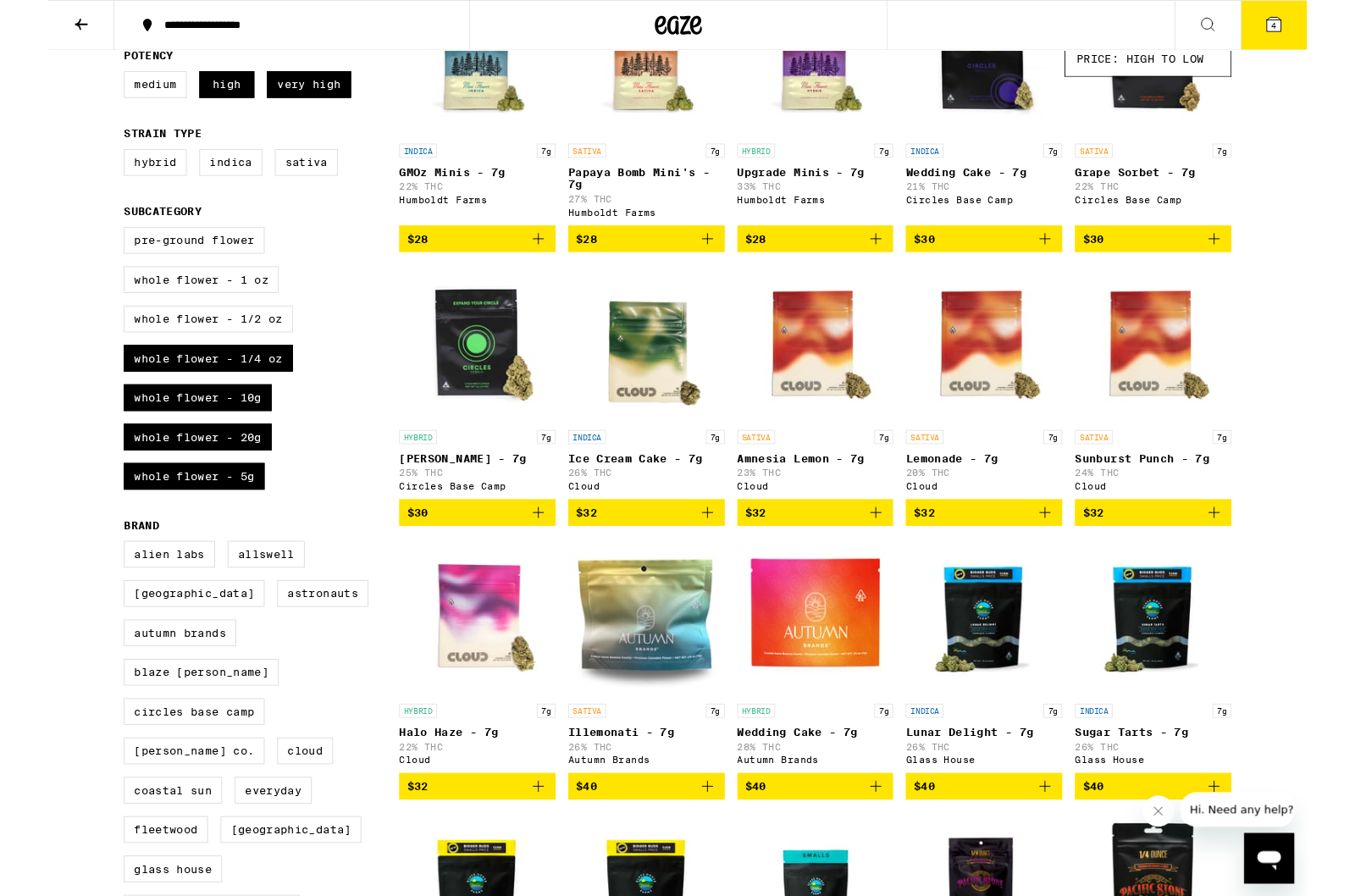
click at [85, 248] on input "Whole Flower - 20g" at bounding box center [84, 248] width 1 height 1
checkbox input "false"
click at [128, 443] on label "Whole Flower - 10g" at bounding box center [161, 429] width 159 height 29
click at [85, 248] on input "Whole Flower - 10g" at bounding box center [84, 248] width 1 height 1
checkbox input "false"
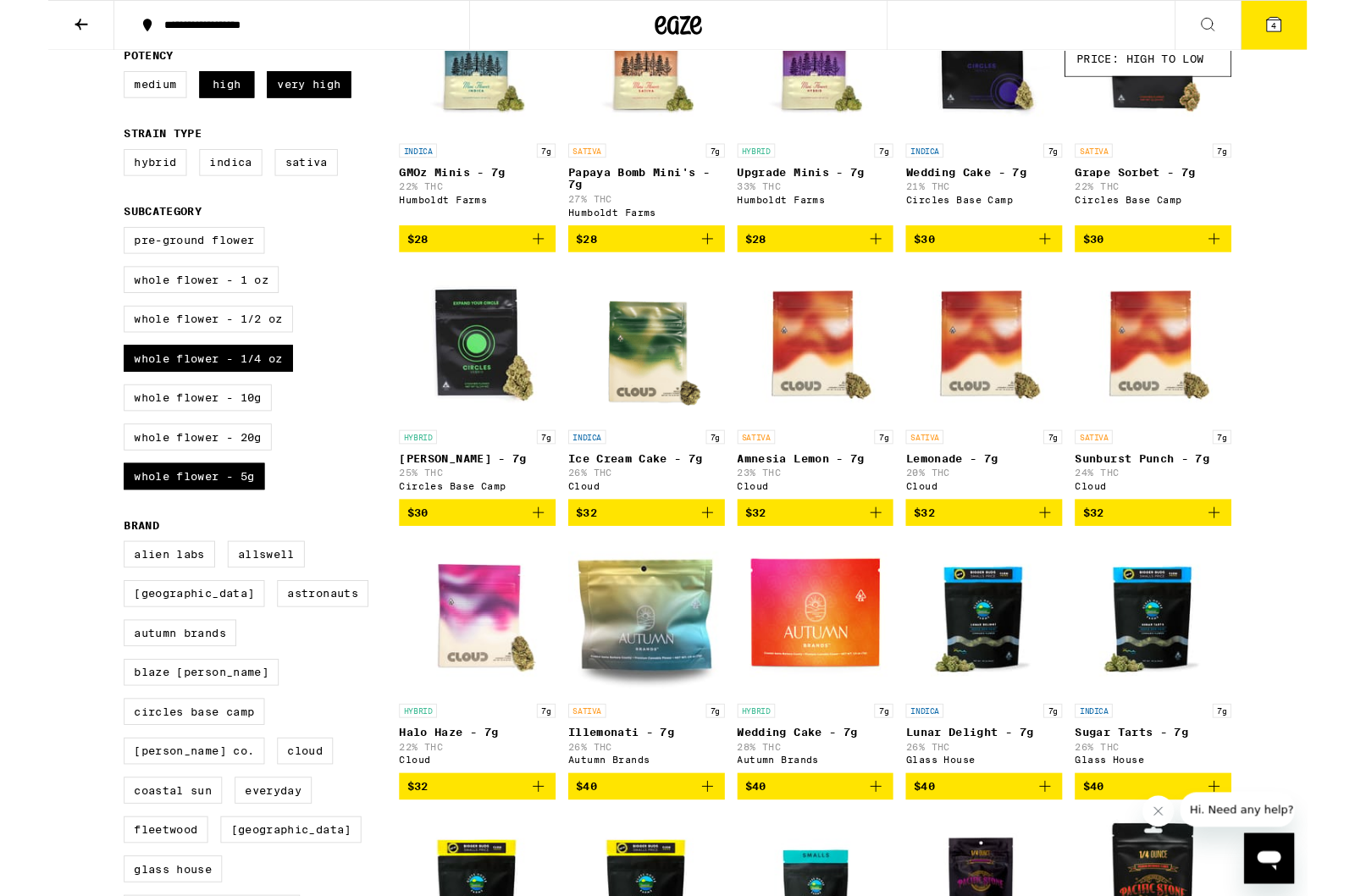
click at [143, 400] on label "Whole Flower - 1/4 oz" at bounding box center [173, 386] width 182 height 29
click at [85, 248] on input "Whole Flower - 1/4 oz" at bounding box center [84, 248] width 1 height 1
checkbox input "false"
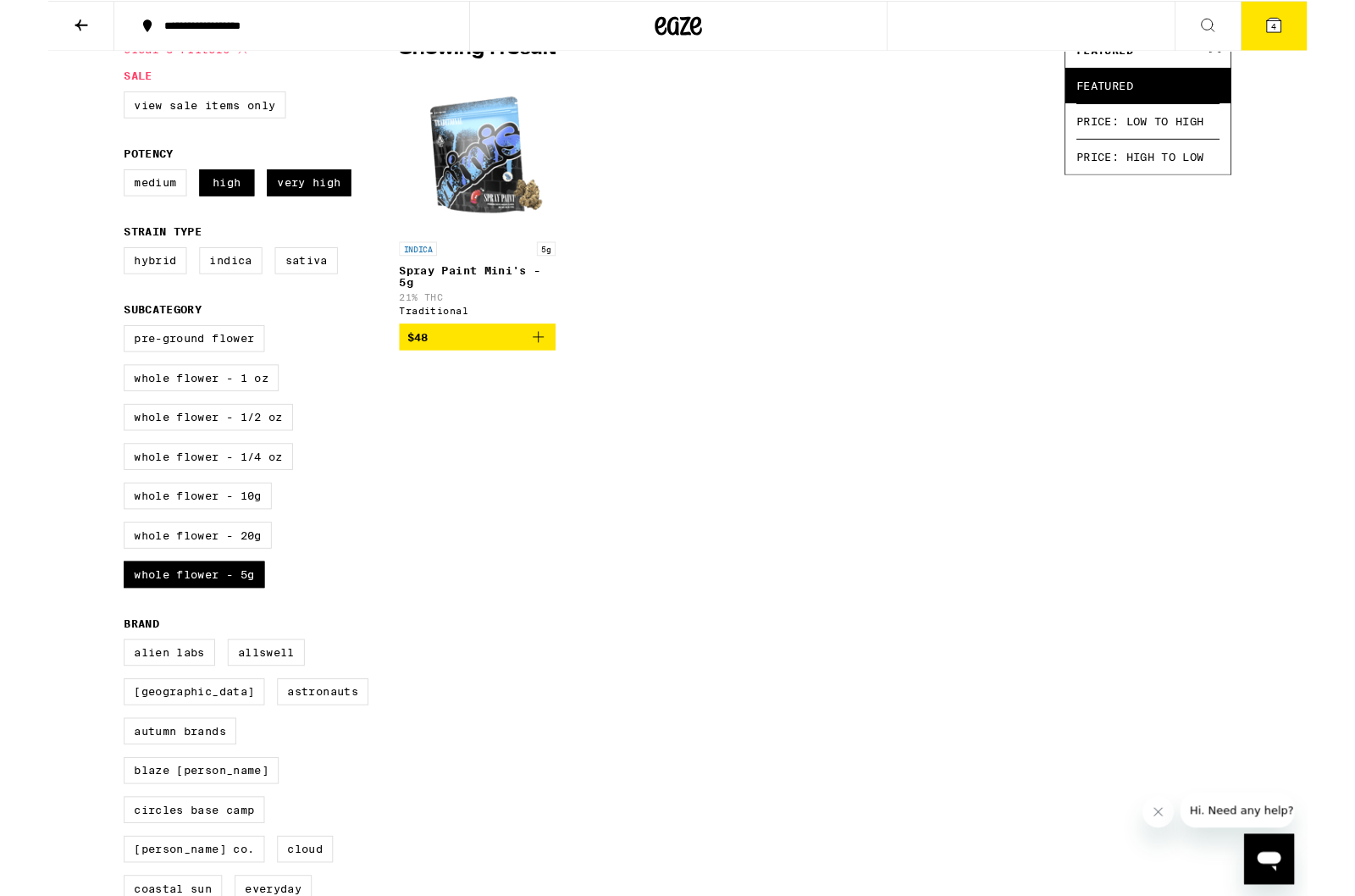
scroll to position [162, 0]
click at [112, 590] on label "Whole Flower - 20g" at bounding box center [161, 576] width 159 height 29
click at [85, 353] on input "Whole Flower - 20g" at bounding box center [84, 352] width 1 height 1
checkbox input "true"
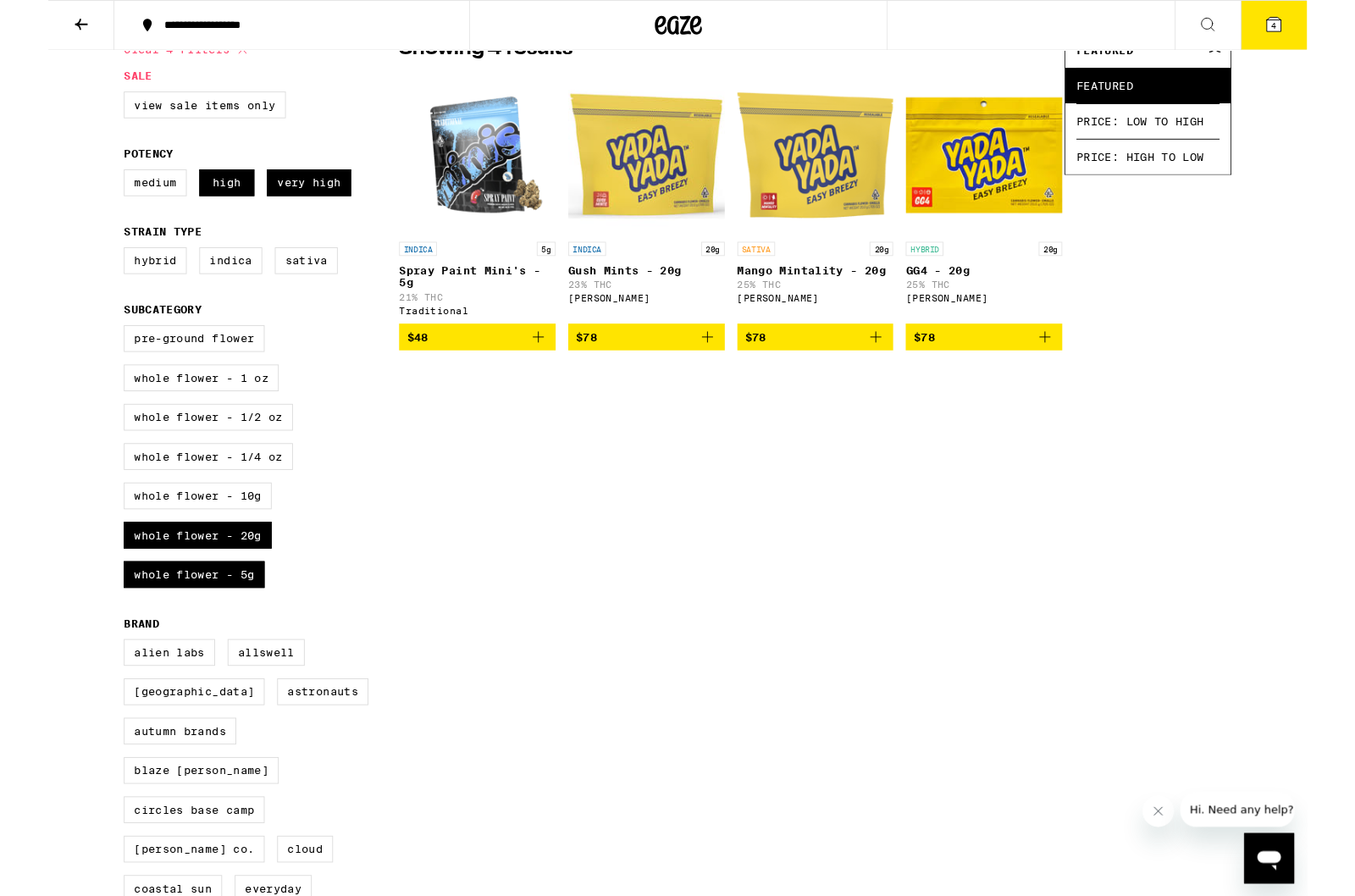
click at [104, 632] on label "Whole Flower - 5g" at bounding box center [157, 618] width 152 height 29
click at [85, 353] on input "Whole Flower - 5g" at bounding box center [84, 352] width 1 height 1
checkbox input "false"
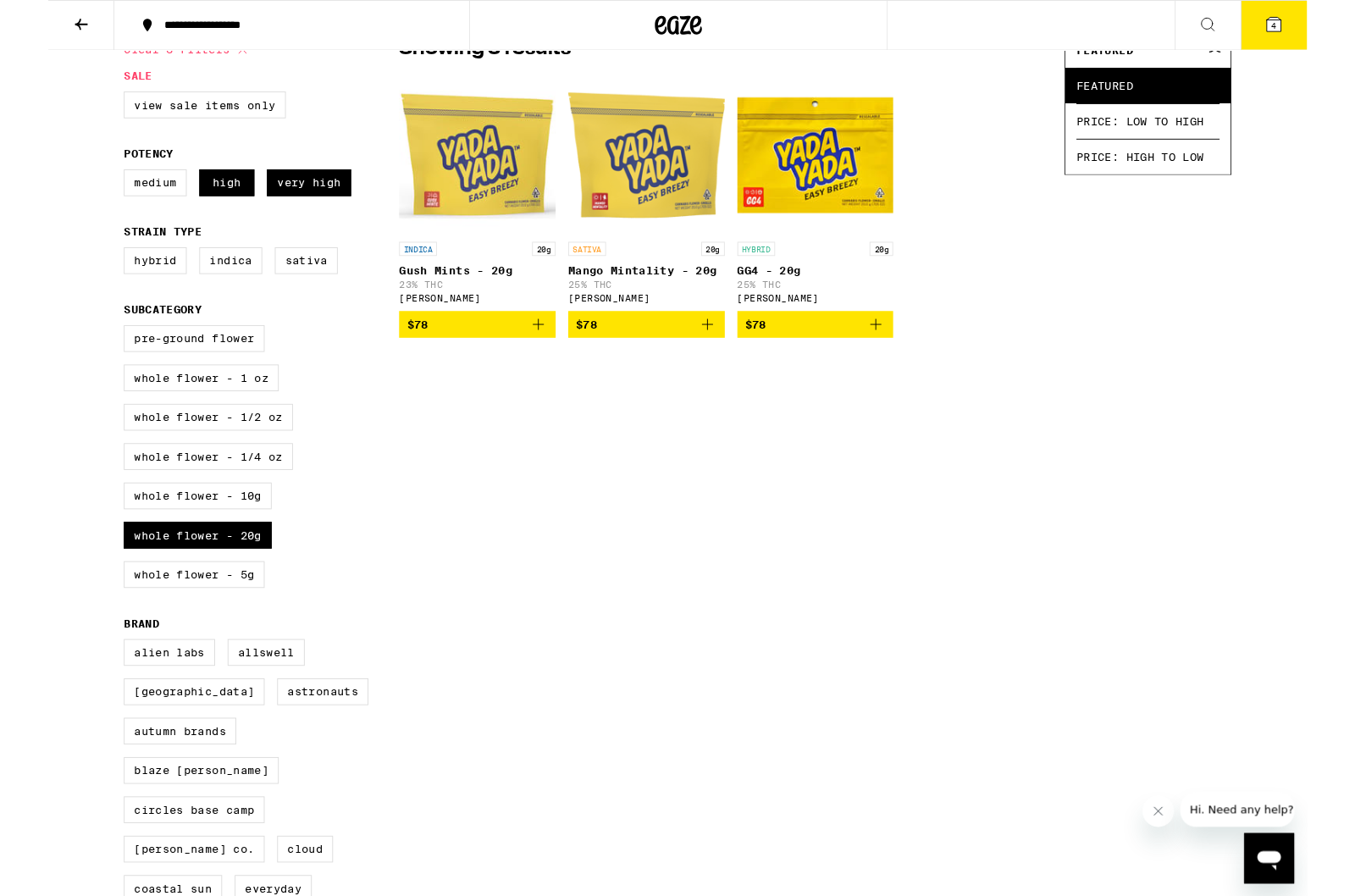
click at [156, 506] on label "Whole Flower - 1/4 oz" at bounding box center [173, 491] width 182 height 29
click at [85, 353] on input "Whole Flower - 1/4 oz" at bounding box center [84, 352] width 1 height 1
checkbox input "true"
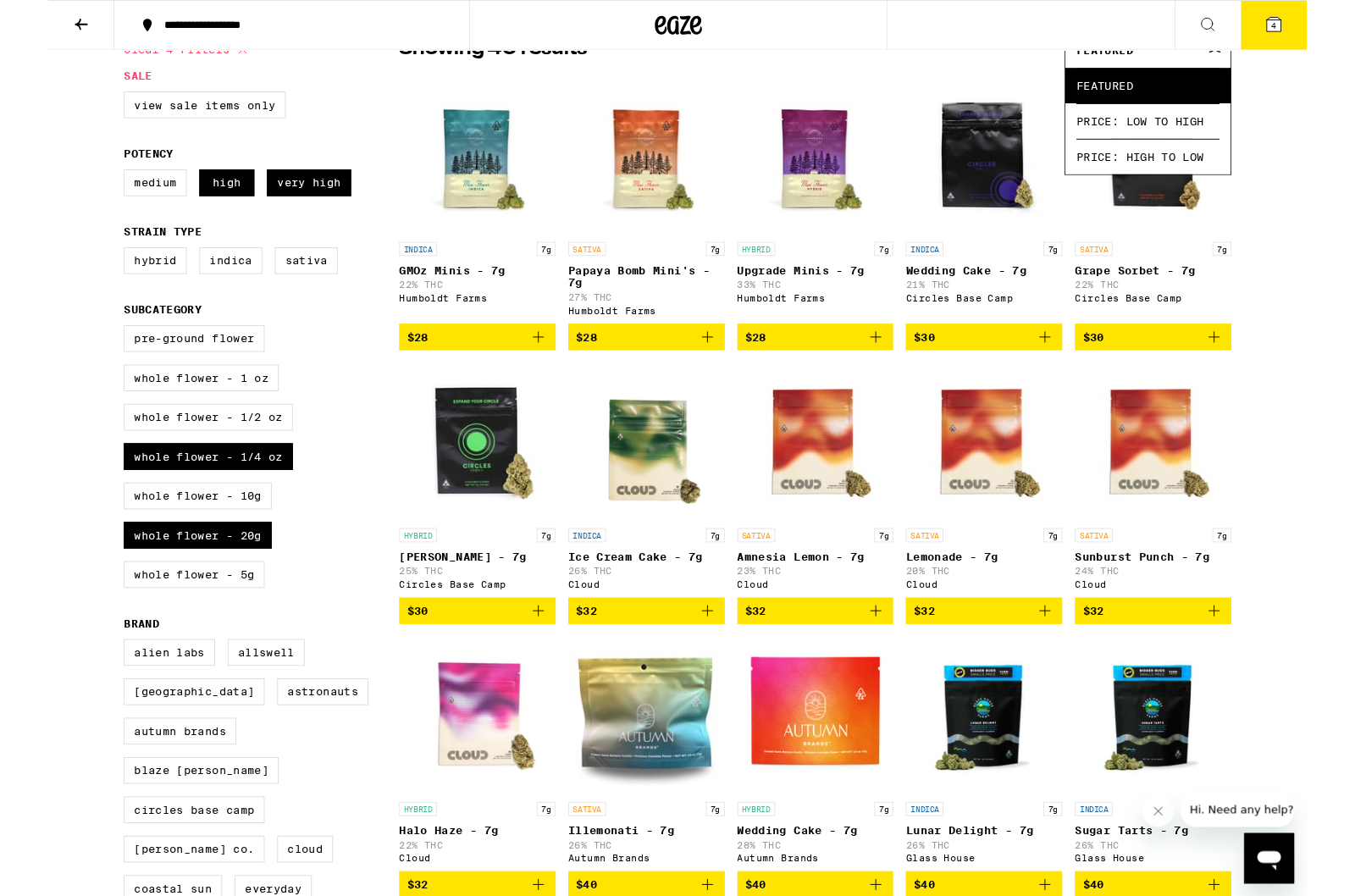
click at [119, 548] on label "Whole Flower - 10g" at bounding box center [161, 533] width 159 height 29
click at [85, 353] on input "Whole Flower - 10g" at bounding box center [84, 352] width 1 height 1
checkbox input "true"
click at [115, 590] on label "Whole Flower - 20g" at bounding box center [161, 576] width 159 height 29
click at [85, 353] on input "Whole Flower - 20g" at bounding box center [84, 352] width 1 height 1
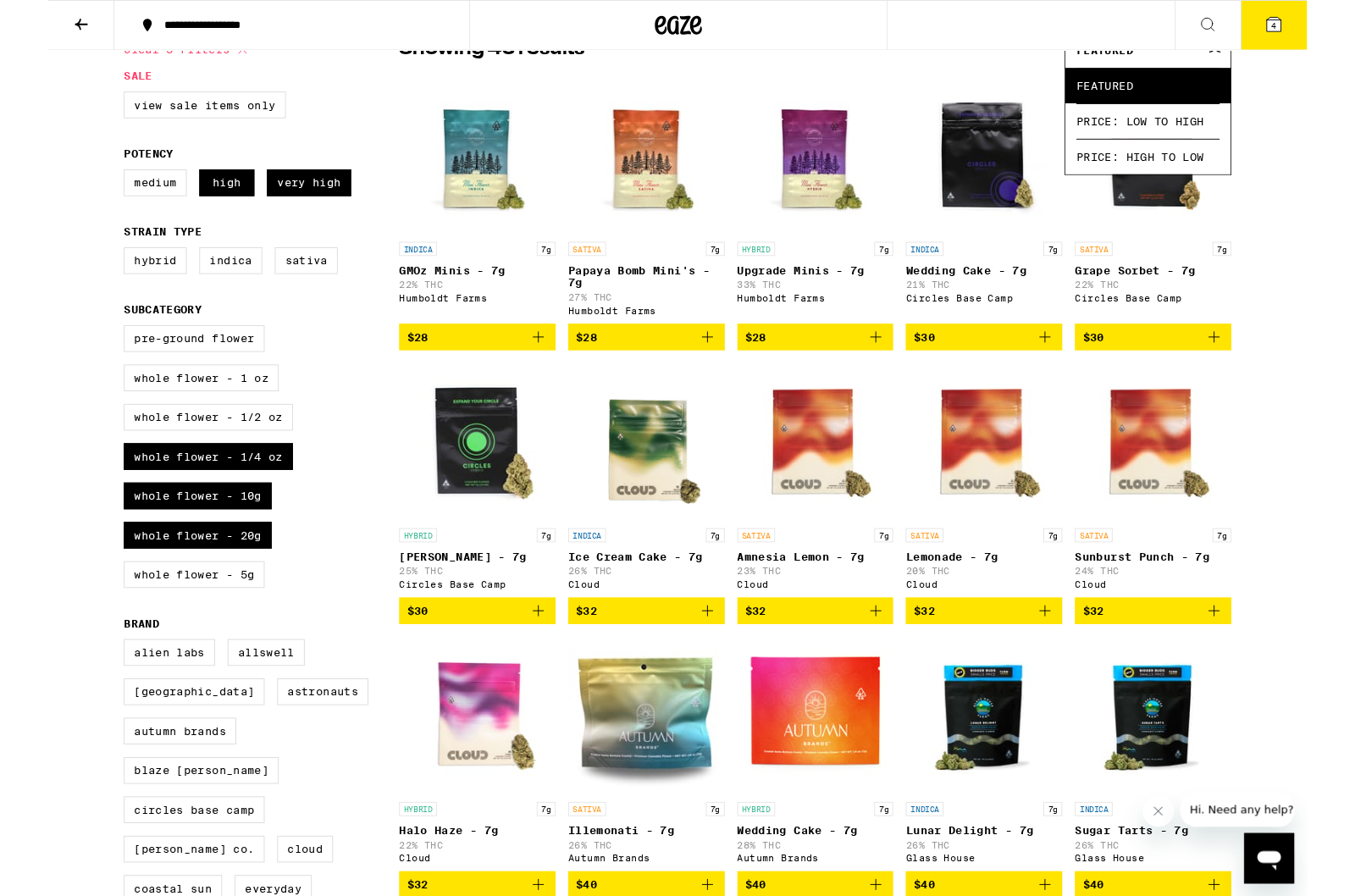
checkbox input "false"
click at [122, 506] on label "Whole Flower - 1/4 oz" at bounding box center [173, 491] width 182 height 29
click at [85, 353] on input "Whole Flower - 1/4 oz" at bounding box center [84, 352] width 1 height 1
checkbox input "false"
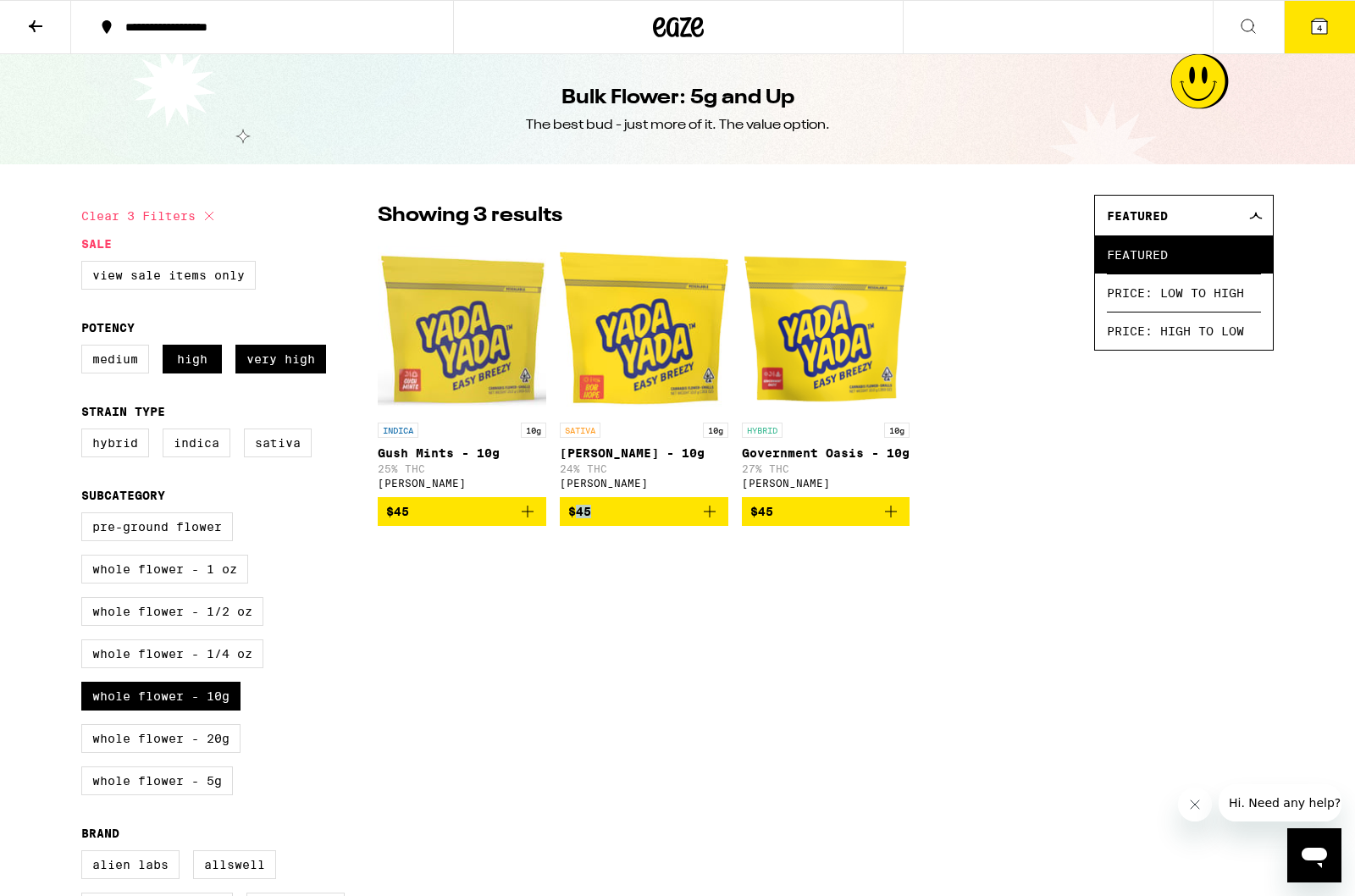
click at [671, 522] on span "$45" at bounding box center [644, 510] width 152 height 20
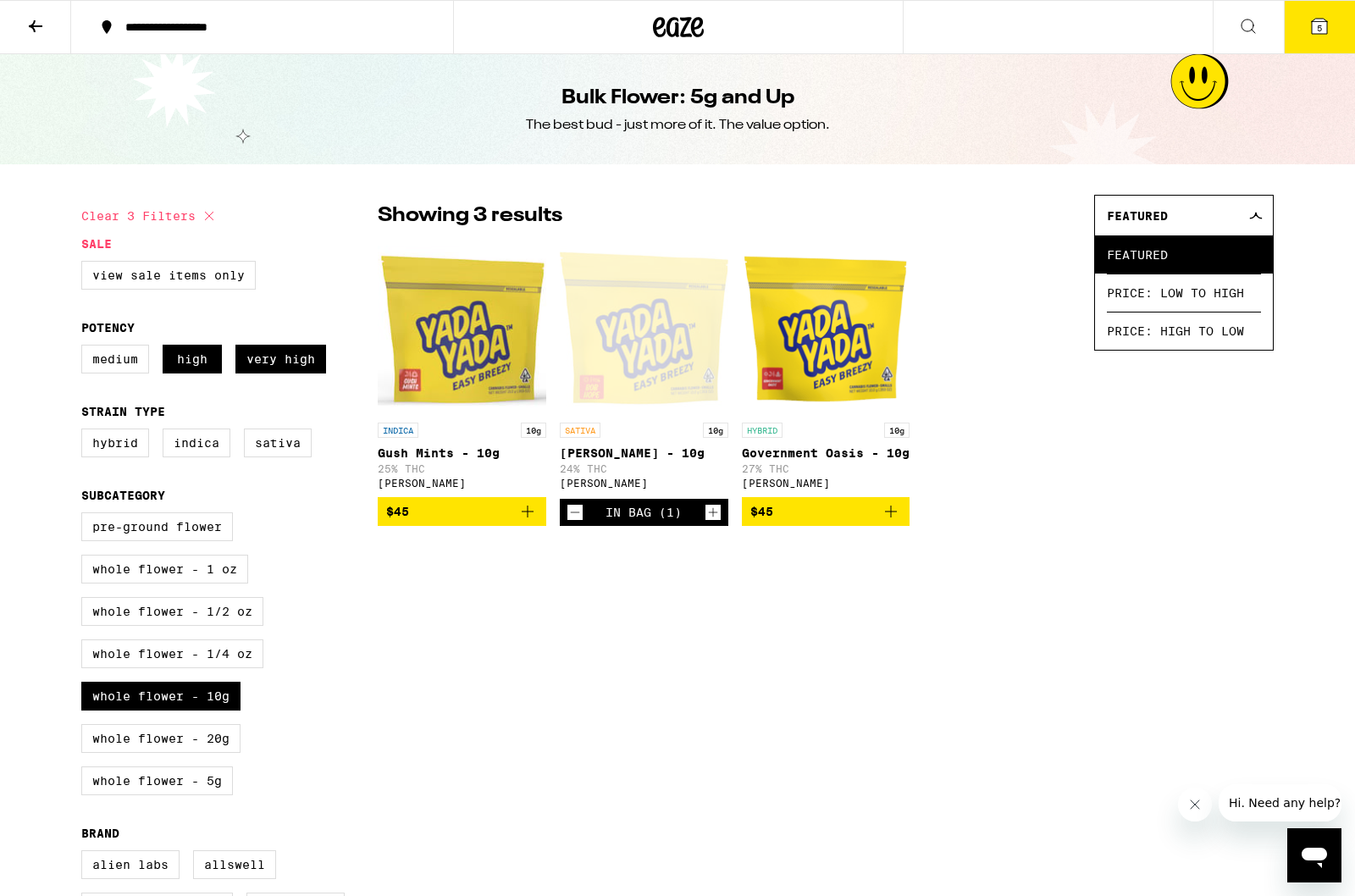
click at [660, 519] on div "In Bag (1)" at bounding box center [643, 512] width 76 height 13
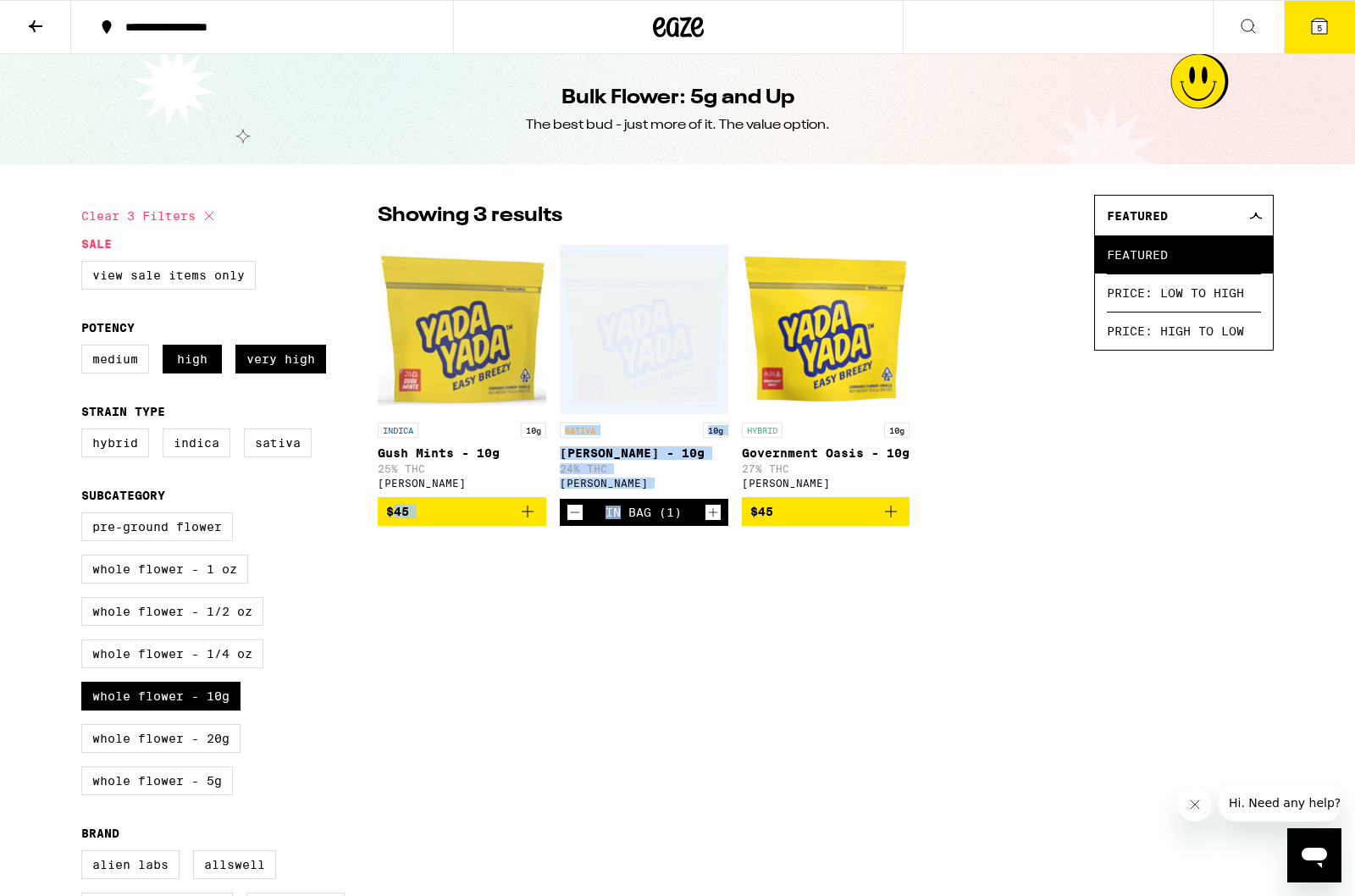
click at [31, 22] on icon at bounding box center [35, 26] width 20 height 20
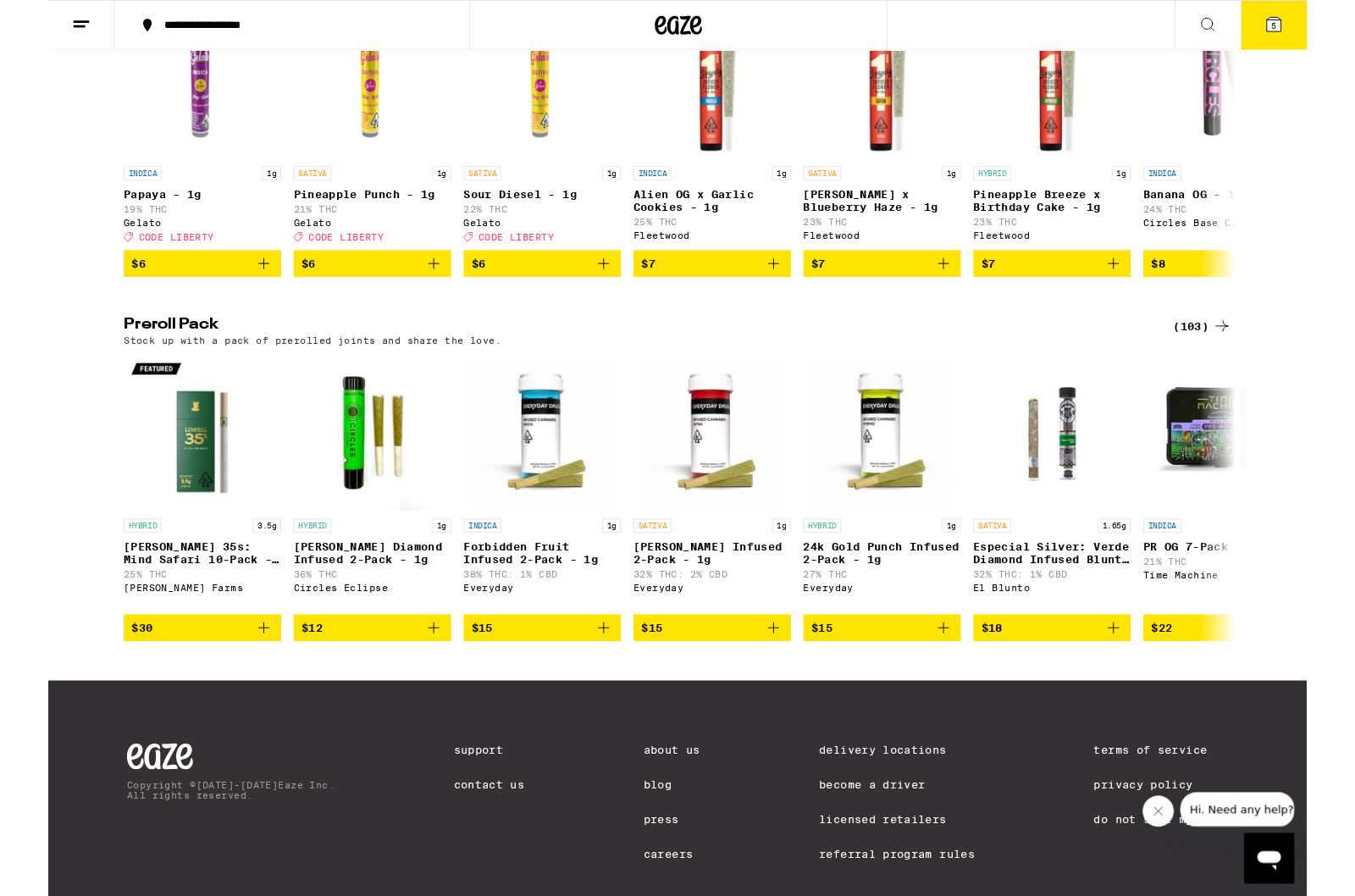
scroll to position [1058, 0]
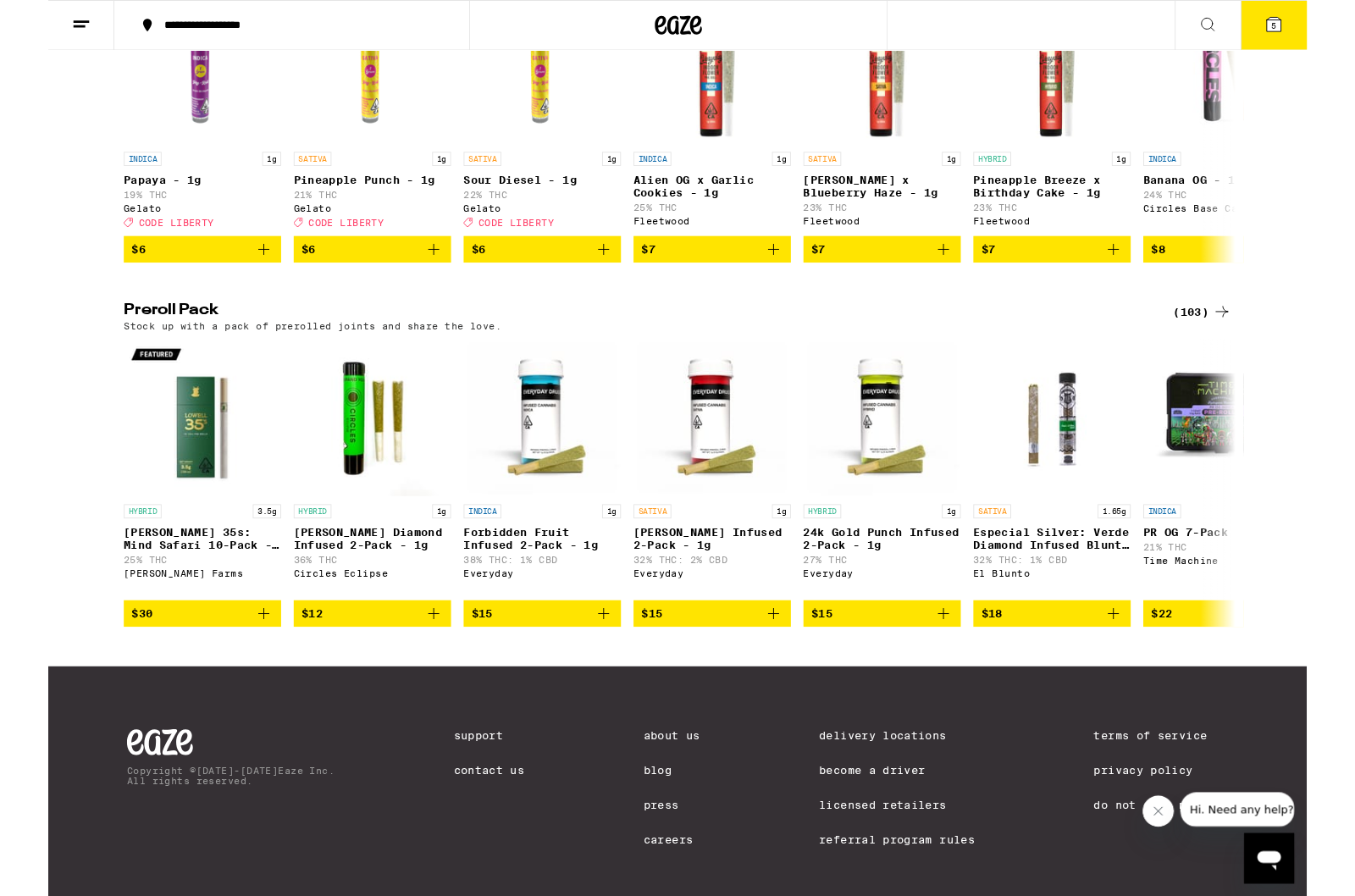
click at [1244, 357] on div "Flower: 1g - 4g (105) The best bud - 1g and 4g flower. Roll it up or pack into …" at bounding box center [678, 81] width 1355 height 1807
click at [1236, 345] on div "(103)" at bounding box center [1242, 335] width 62 height 20
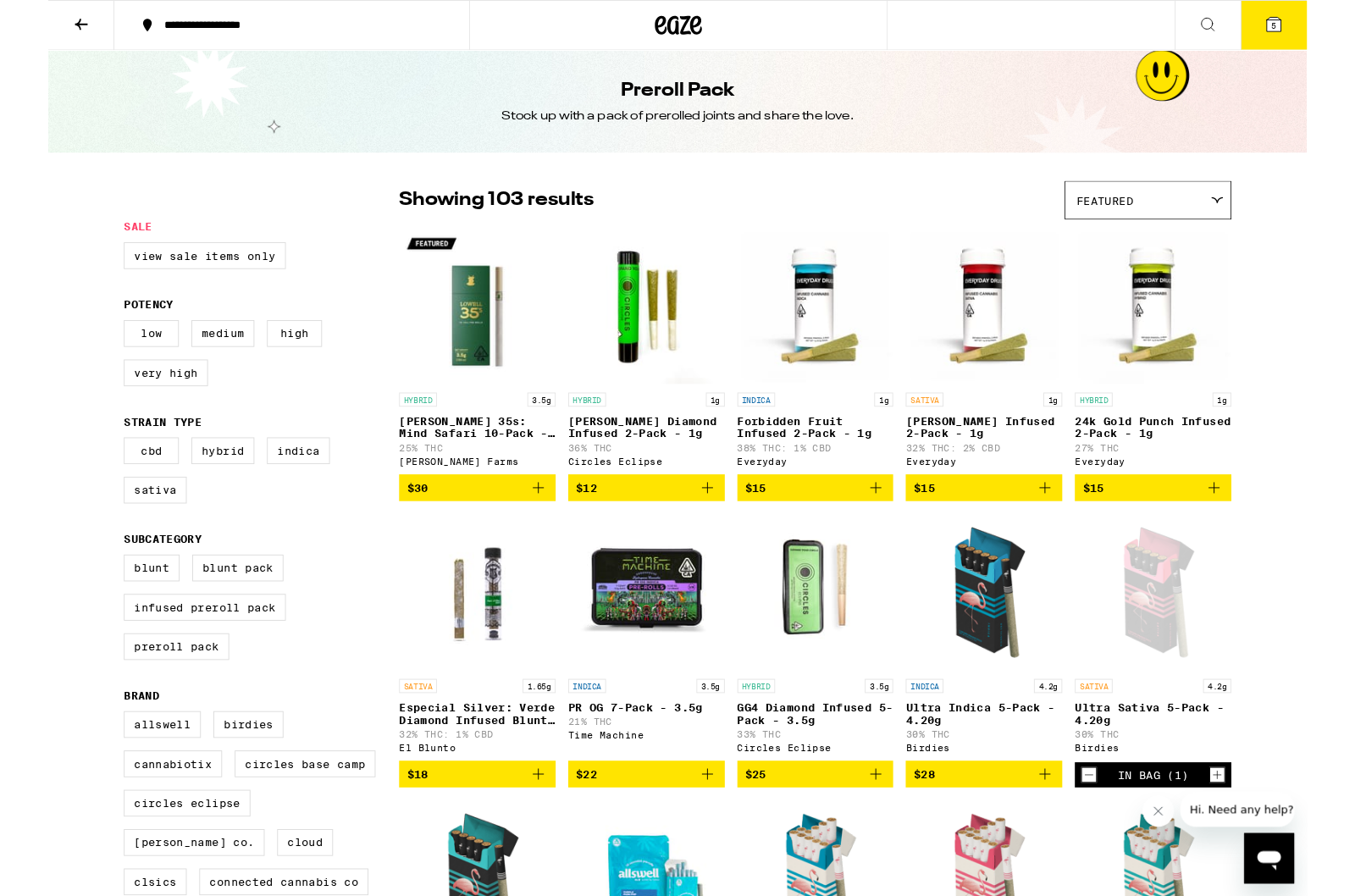
click at [260, 411] on div "Low Medium High Very High" at bounding box center [229, 387] width 297 height 84
click at [136, 415] on label "Very High" at bounding box center [127, 401] width 90 height 29
click at [85, 348] on input "Very High" at bounding box center [84, 347] width 1 height 1
checkbox input "true"
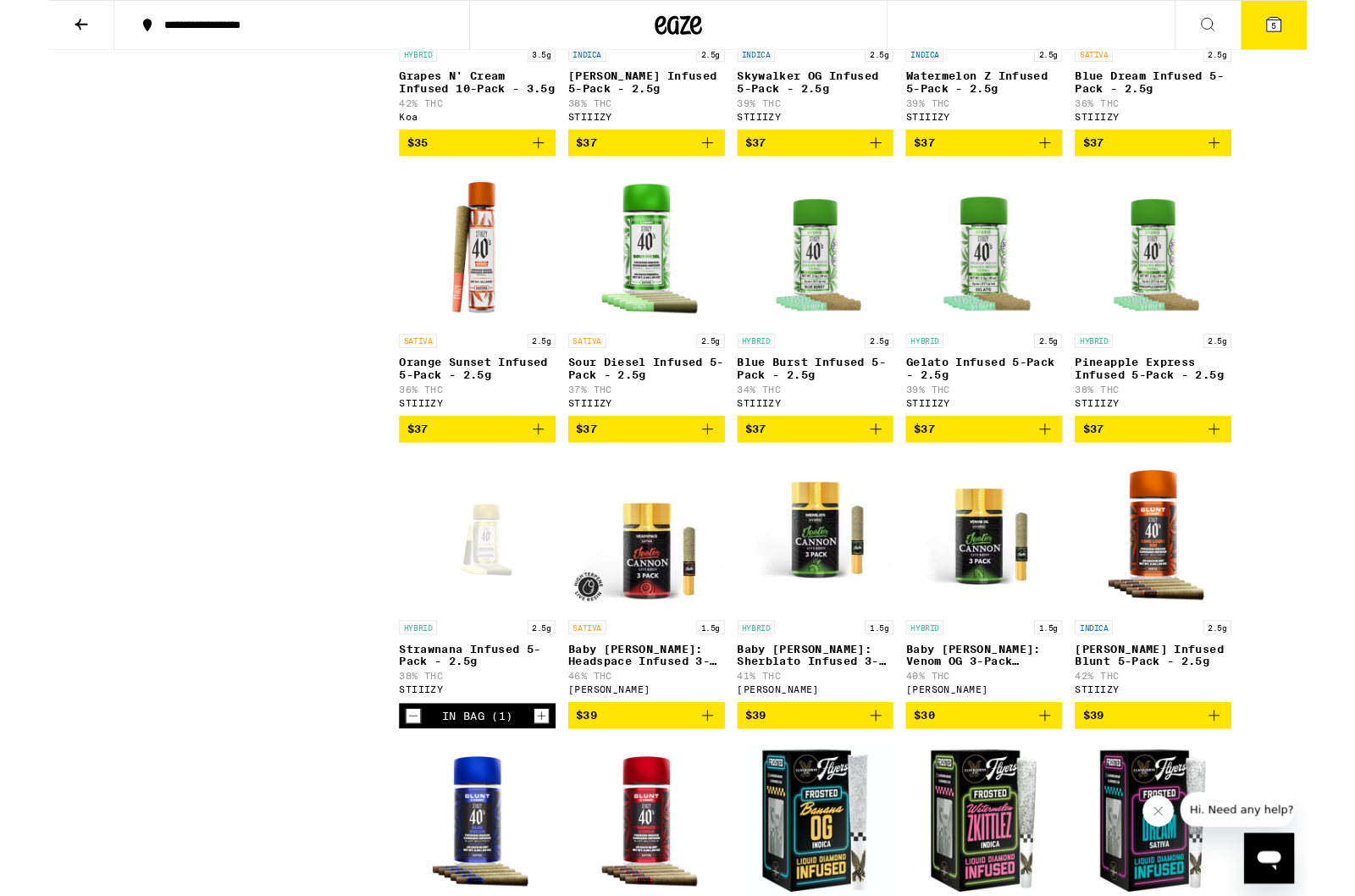
scroll to position [1317, 0]
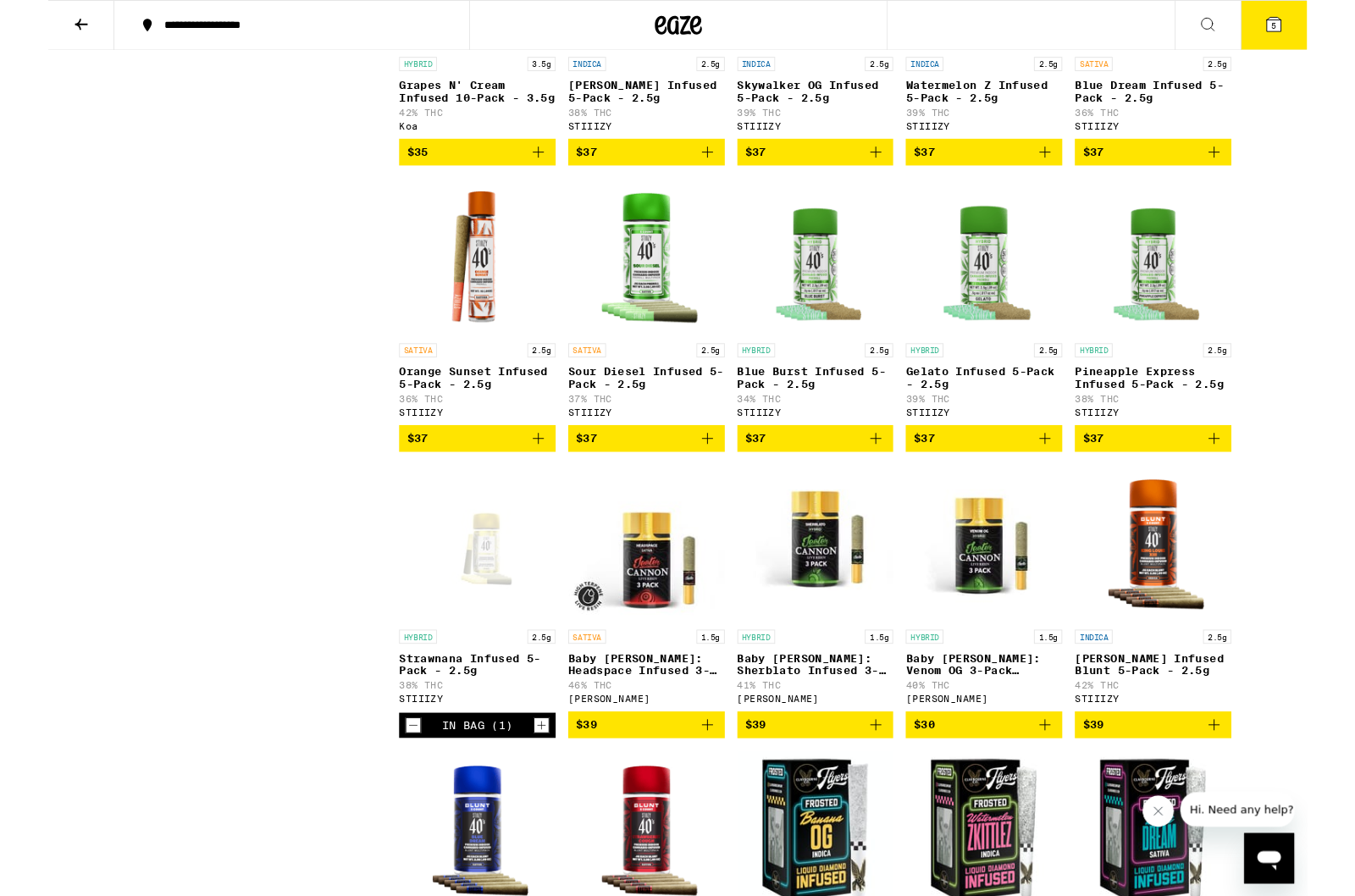
click at [664, 458] on link "SATIVA 2.5g Sour Diesel Infused 5-Pack - 2.5g 37% THC STIIIZY" at bounding box center [644, 323] width 169 height 266
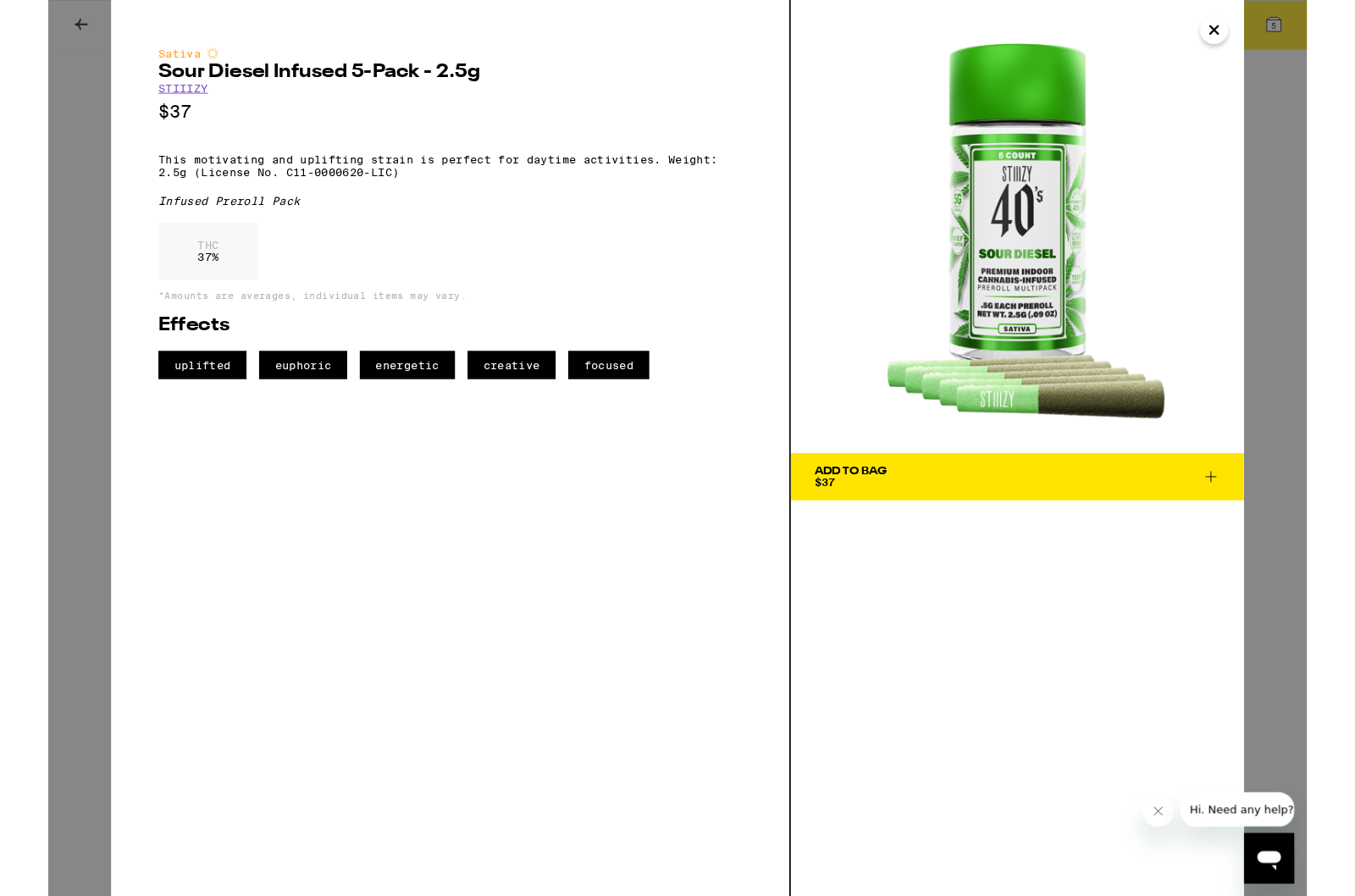
click at [1244, 515] on icon at bounding box center [1251, 512] width 20 height 20
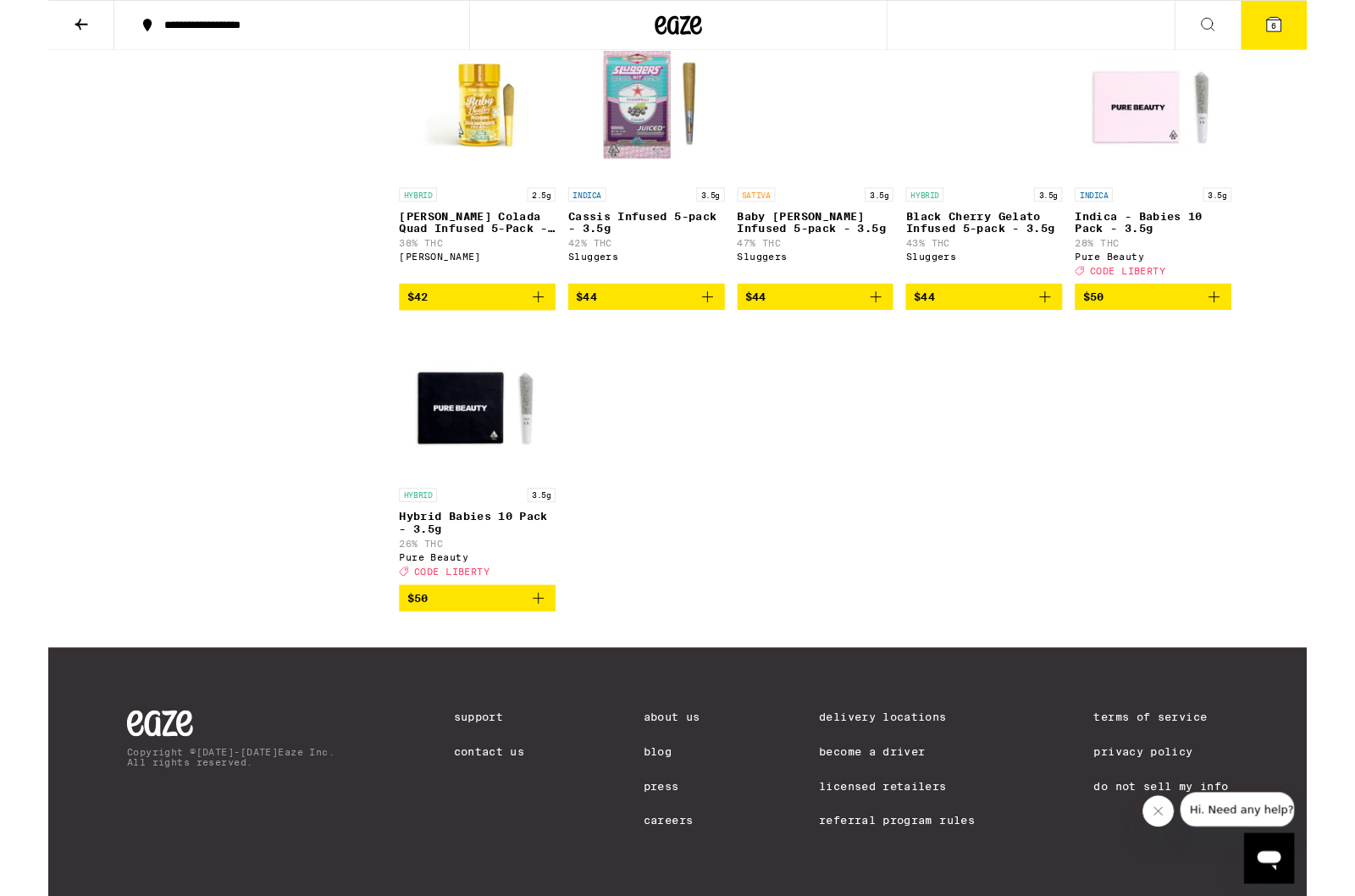
scroll to position [3475, 0]
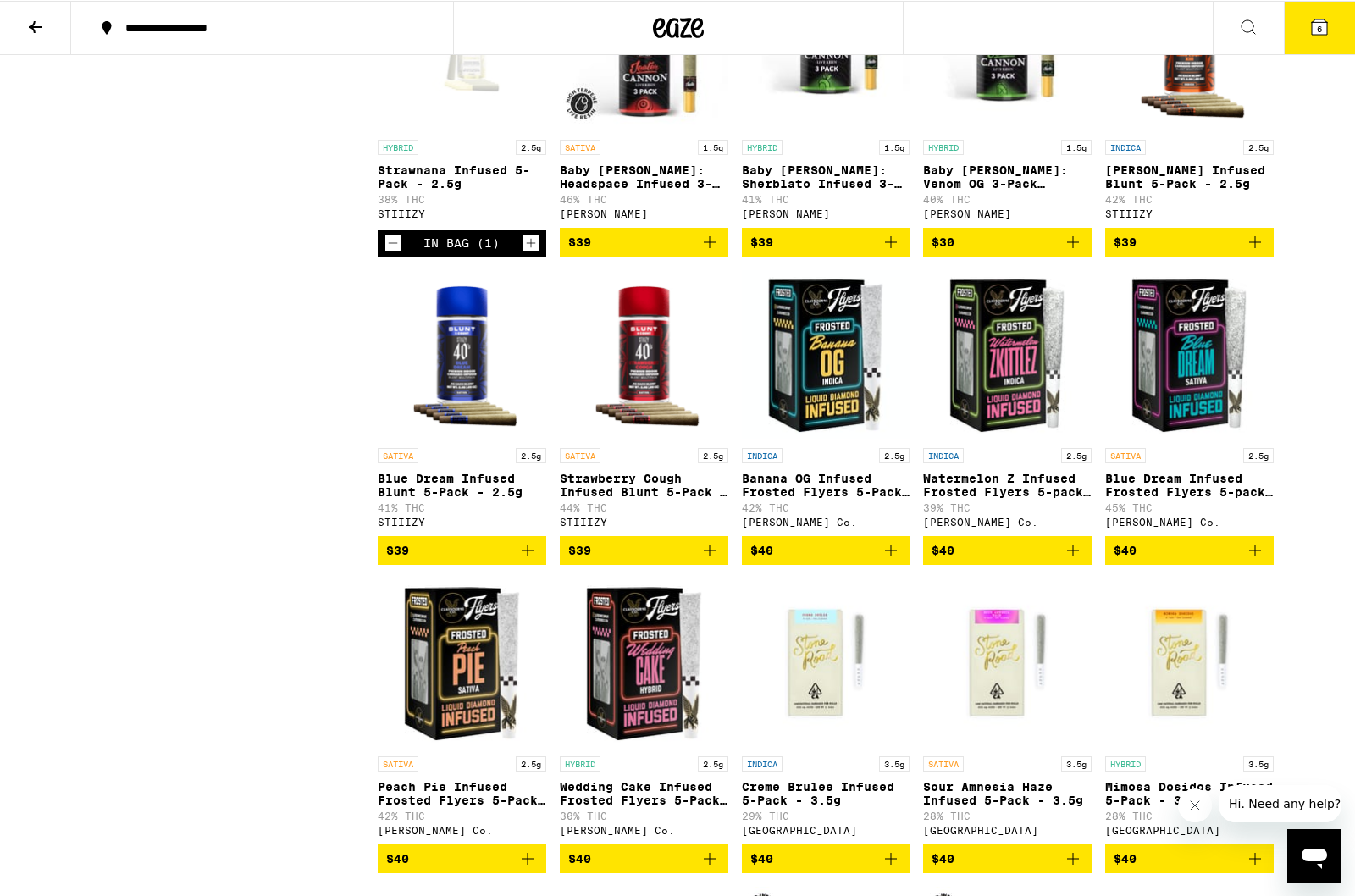
scroll to position [1855, 0]
click at [1163, 499] on p "Blue Dream Infused Frosted Flyers 5-pack 2.5g" at bounding box center [1190, 485] width 169 height 27
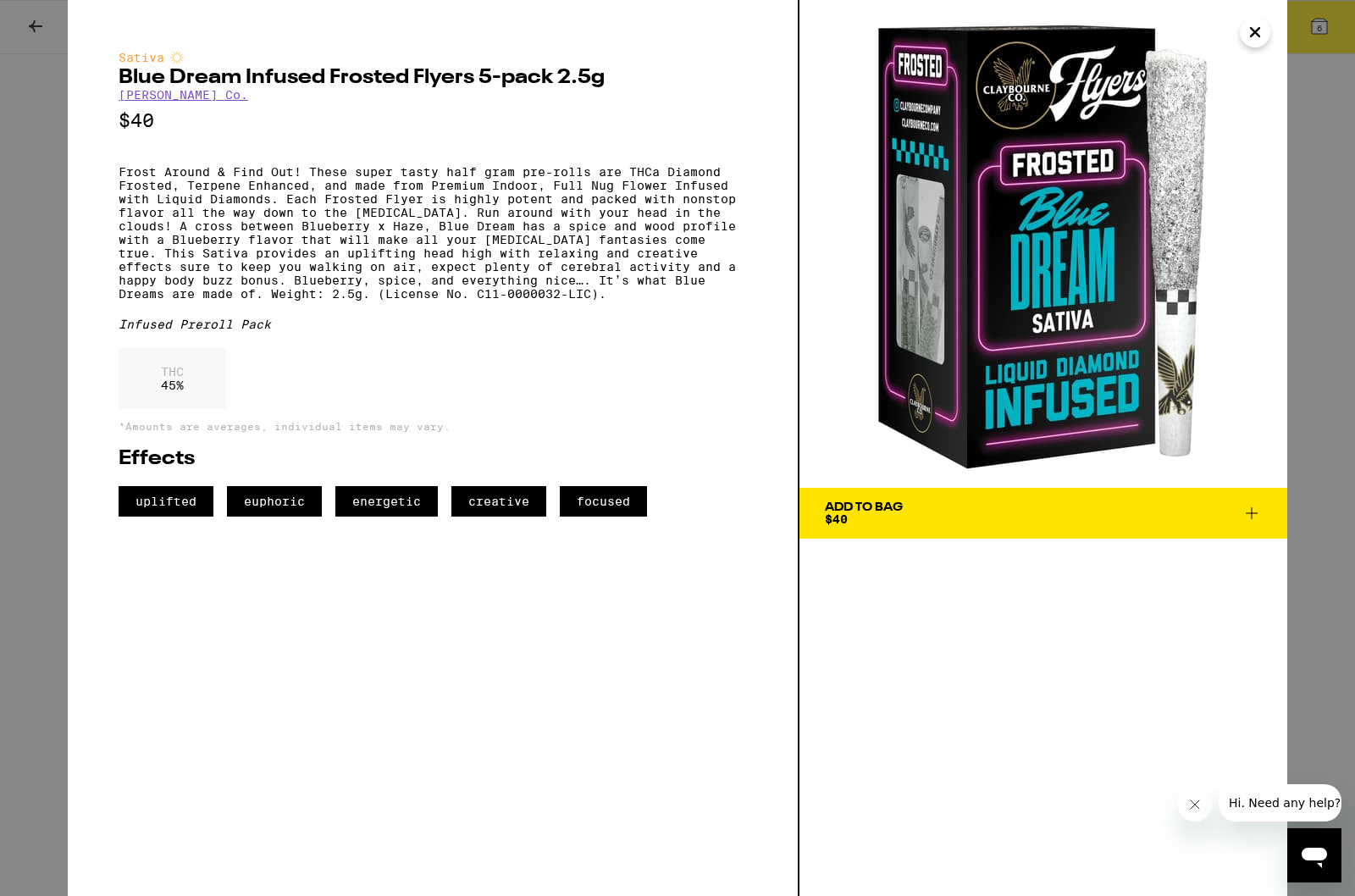
click at [284, 890] on div "Sativa Blue Dream Infused Frosted Flyers 5-pack 2.5g [PERSON_NAME] Co. $40 Fros…" at bounding box center [434, 448] width 732 height 896
click at [537, 417] on div "THC 45 %" at bounding box center [433, 383] width 629 height 69
click at [1251, 30] on icon "Close" at bounding box center [1254, 32] width 20 height 25
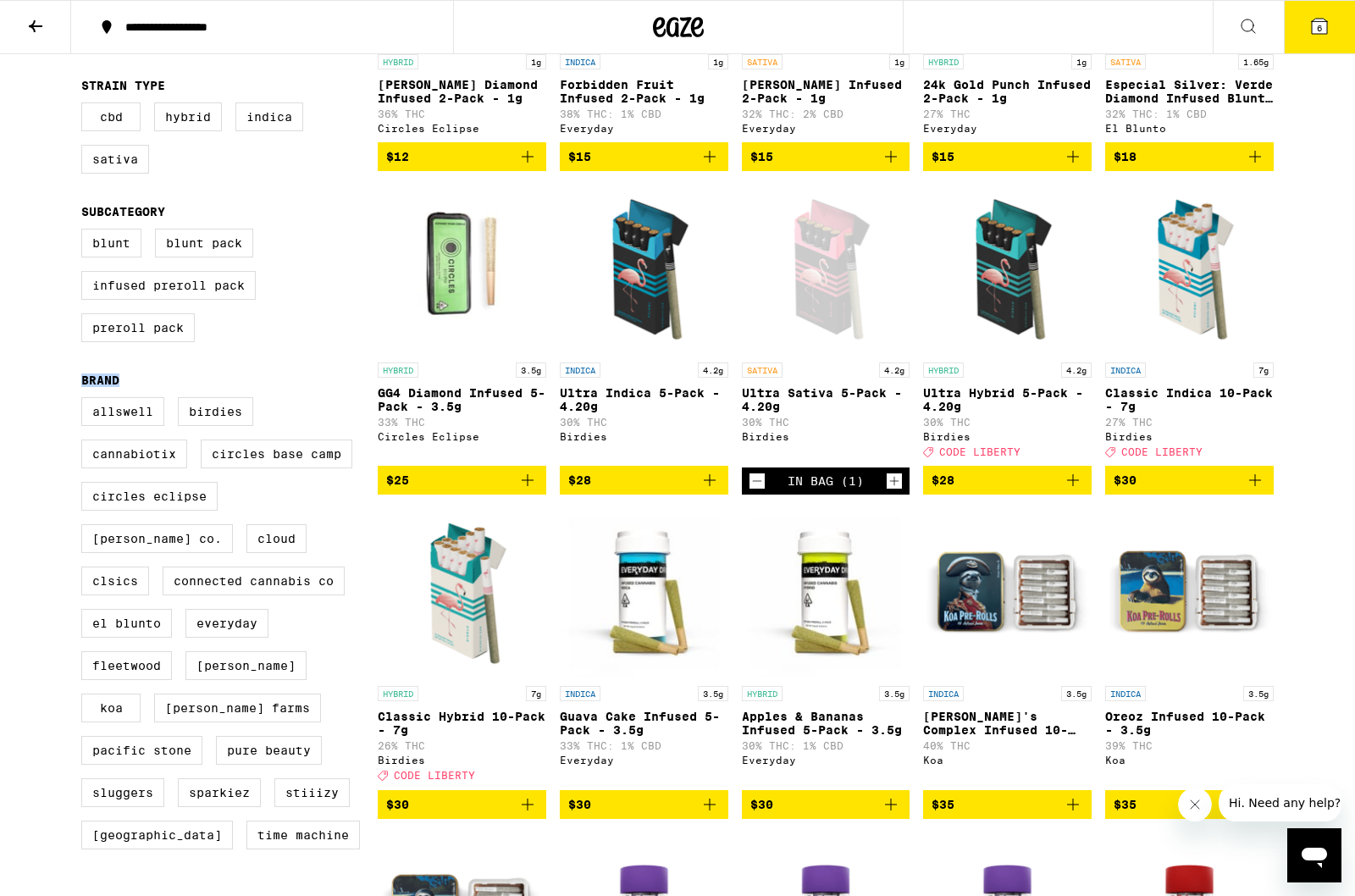
scroll to position [366, 0]
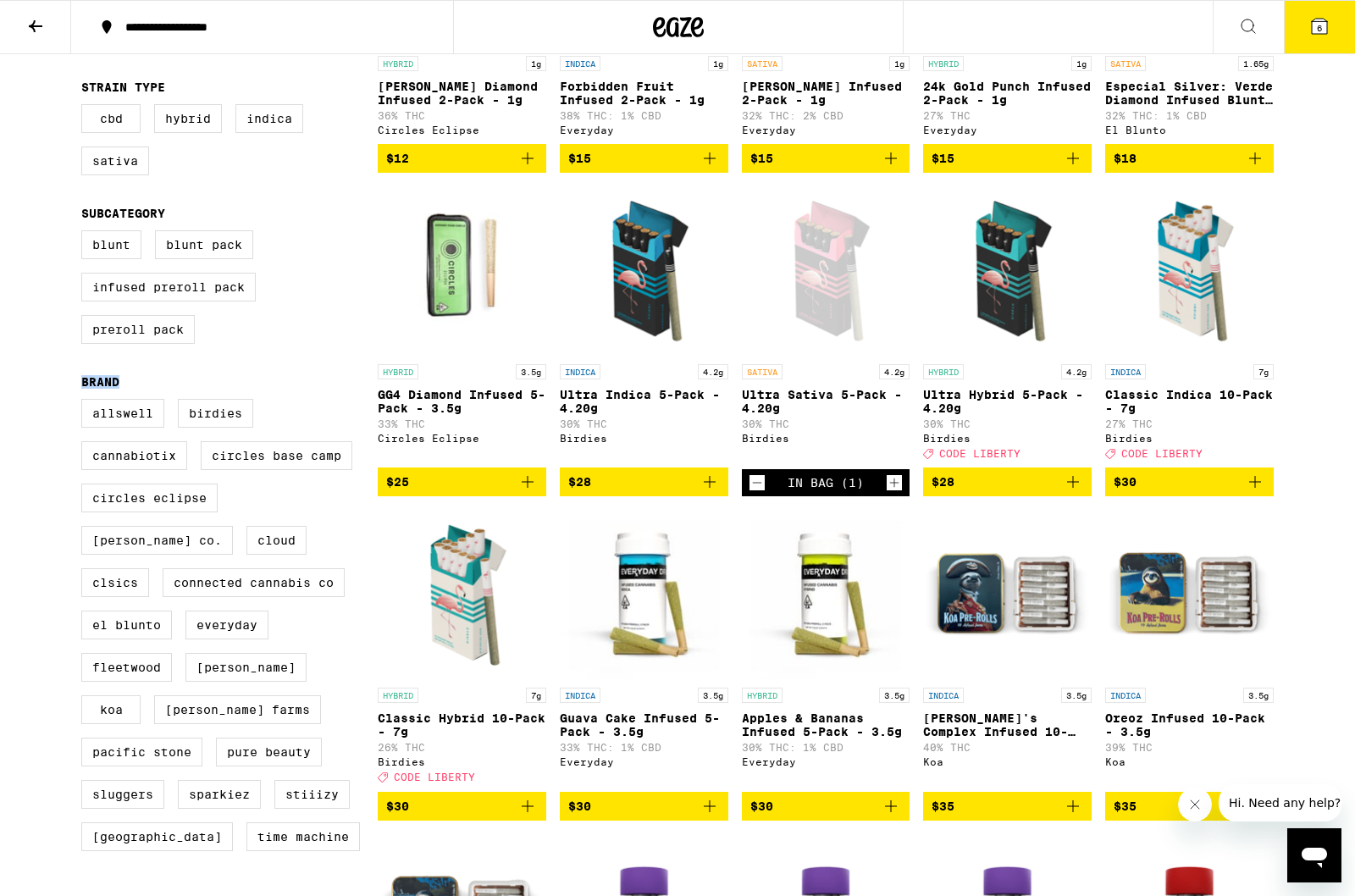
click at [800, 414] on p "Ultra Sativa 5-Pack - 4.20g" at bounding box center [826, 401] width 169 height 27
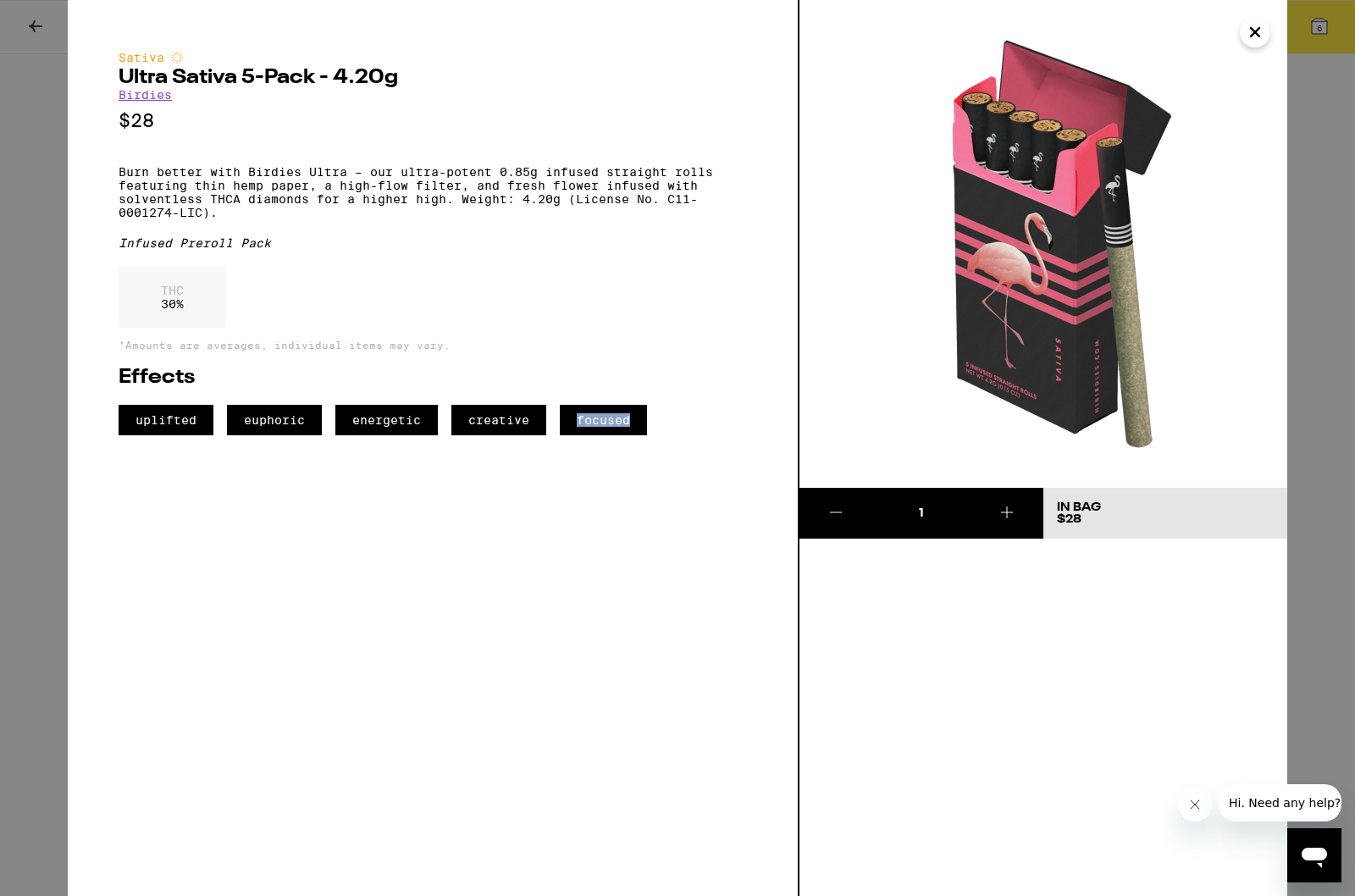
click at [1257, 18] on button "Close" at bounding box center [1255, 33] width 31 height 31
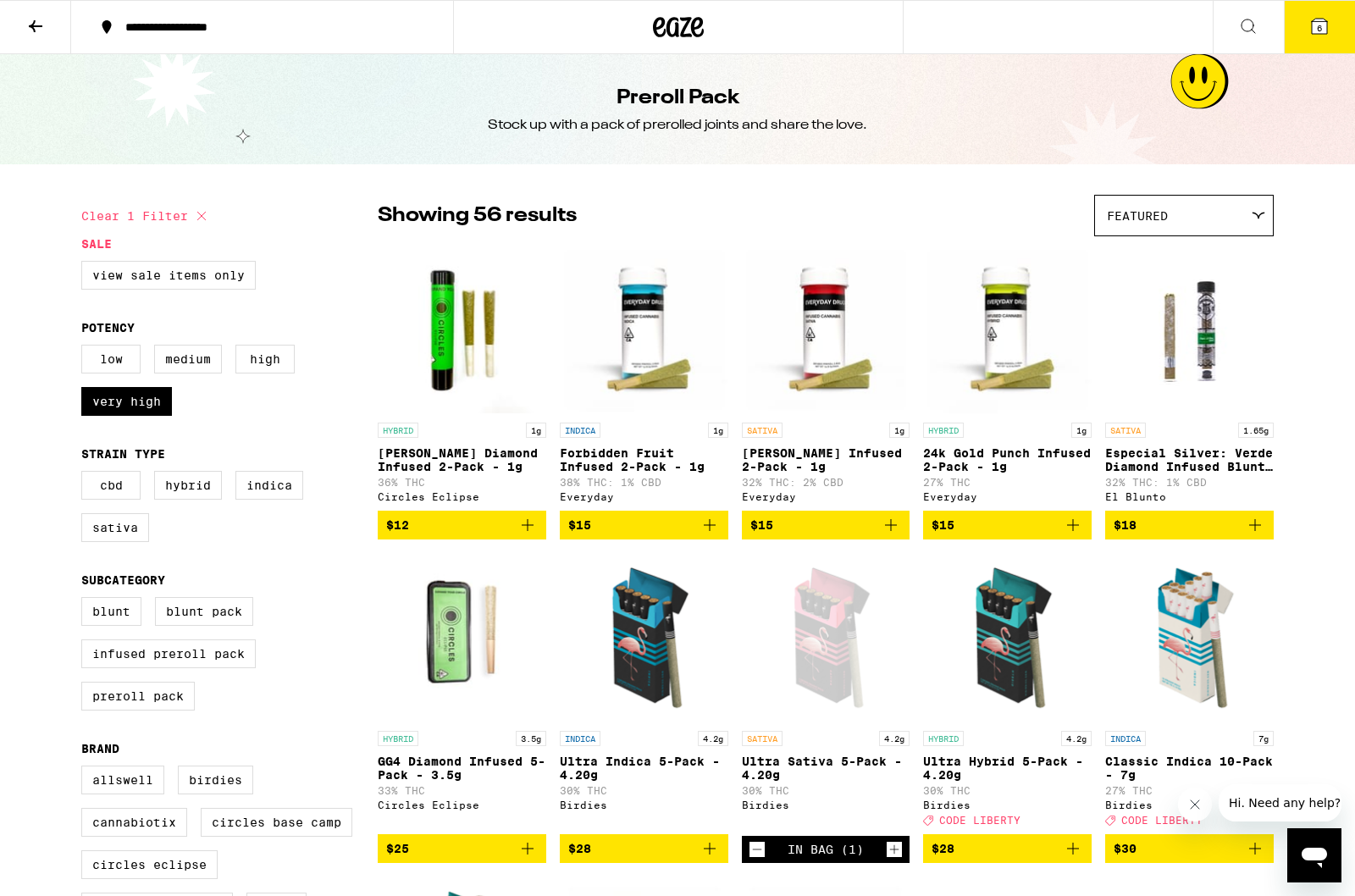
click at [136, 668] on label "Infused Preroll Pack" at bounding box center [169, 653] width 175 height 29
click at [85, 601] on input "Infused Preroll Pack" at bounding box center [84, 600] width 1 height 1
checkbox input "true"
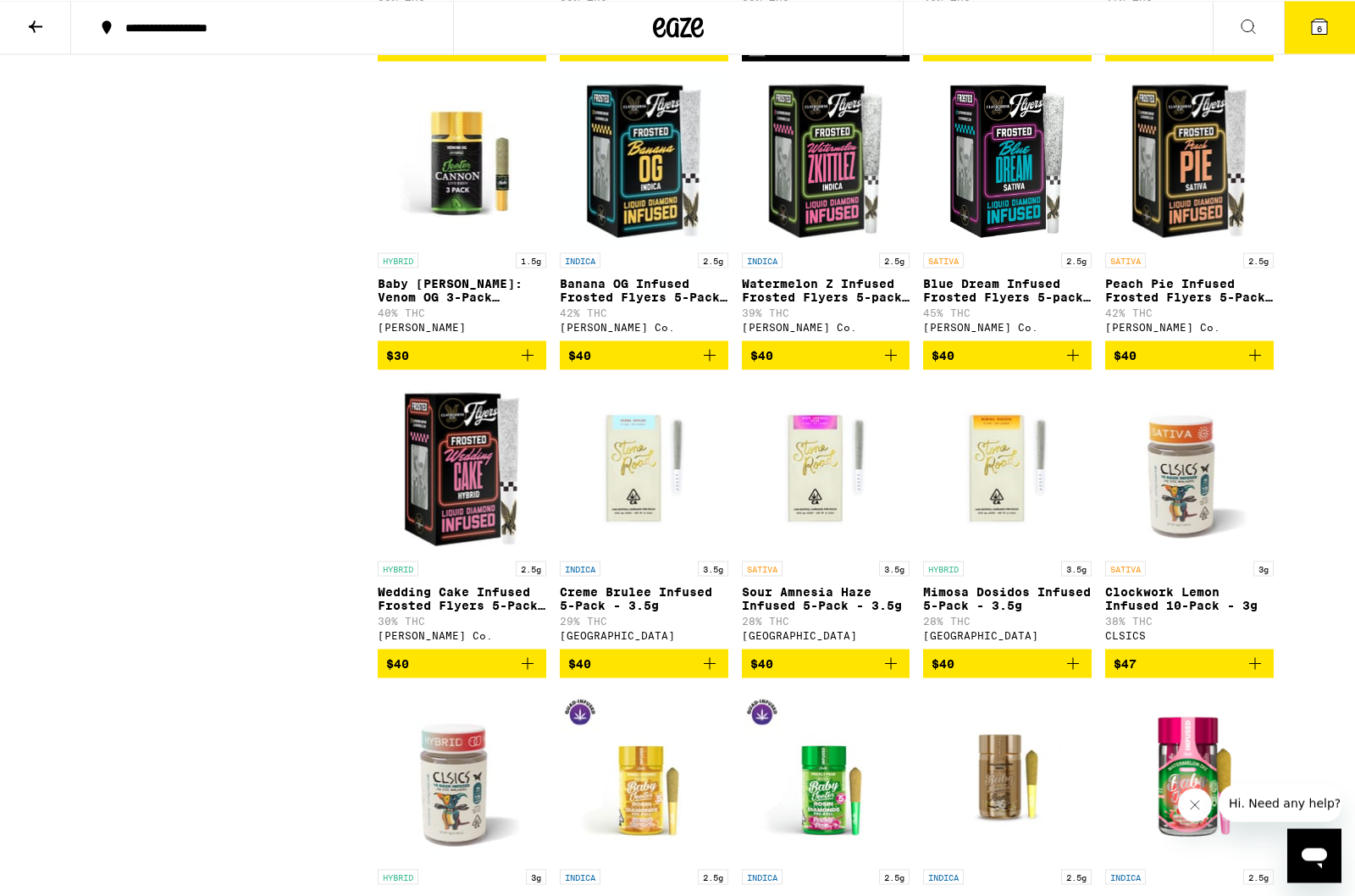
scroll to position [1726, 0]
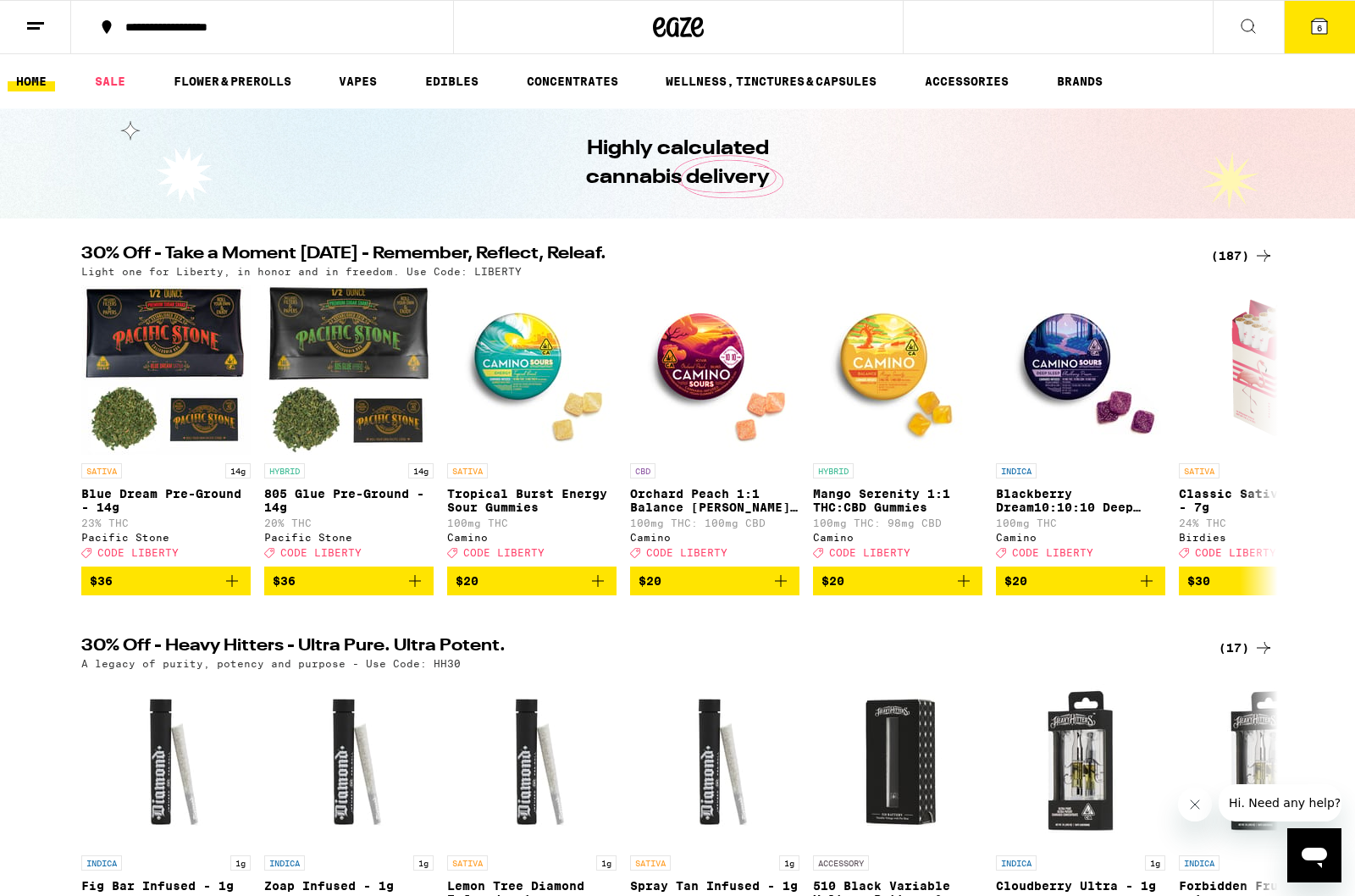
click at [1314, 5] on button "6" at bounding box center [1319, 27] width 71 height 53
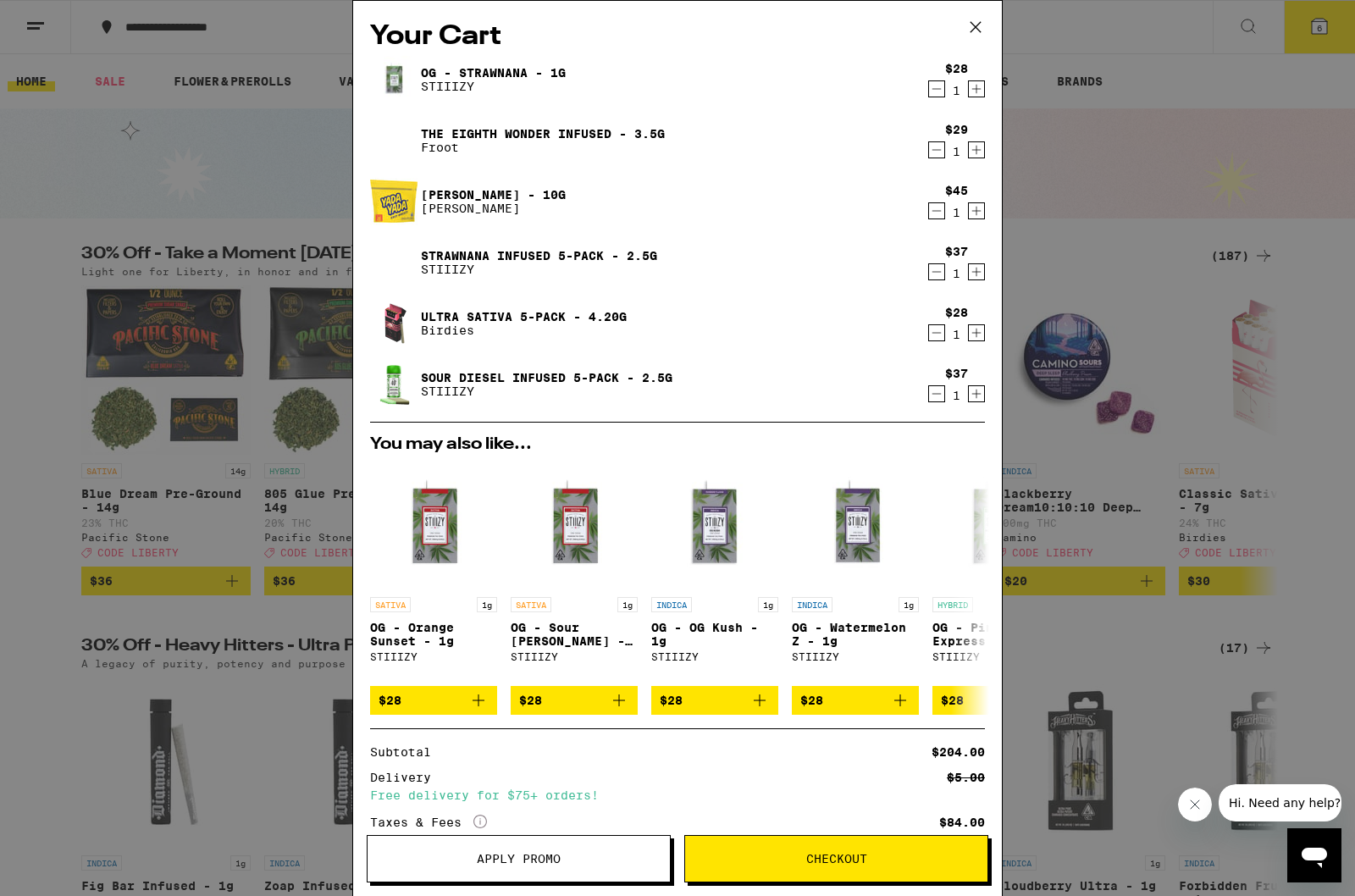
click at [946, 415] on div "OG - Strawnana - 1g STIIIZY $28 1 The Eighth Wonder Infused - 3.5g Froot $29 1 …" at bounding box center [678, 238] width 615 height 365
click at [923, 413] on div "OG - Strawnana - 1g STIIIZY $28 1 The Eighth Wonder Infused - 3.5g Froot $29 1 …" at bounding box center [678, 238] width 615 height 365
click at [939, 404] on icon "Decrement" at bounding box center [937, 393] width 15 height 20
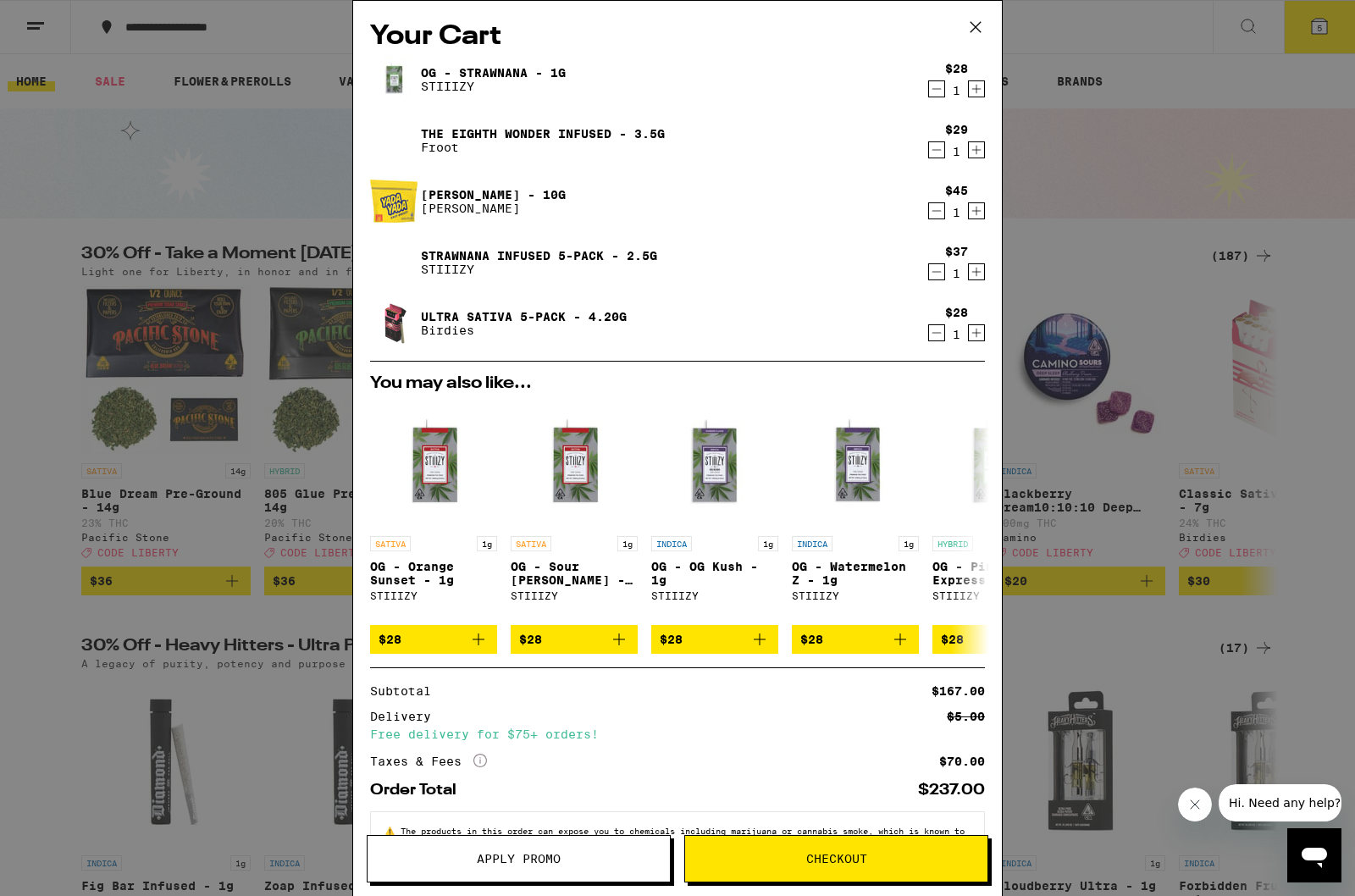
click at [937, 329] on icon "Decrement" at bounding box center [937, 332] width 15 height 20
